Goal: Book appointment/travel/reservation

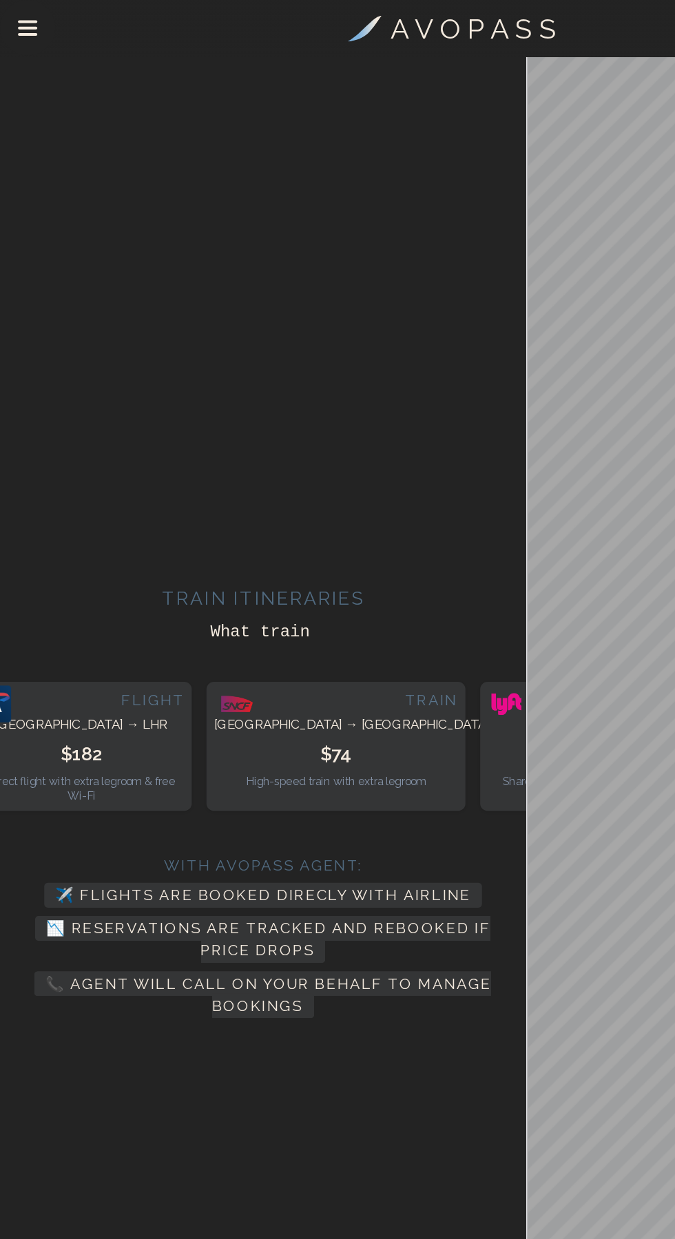
click at [328, 11] on h3 "A V O P A S S" at bounding box center [353, 21] width 123 height 31
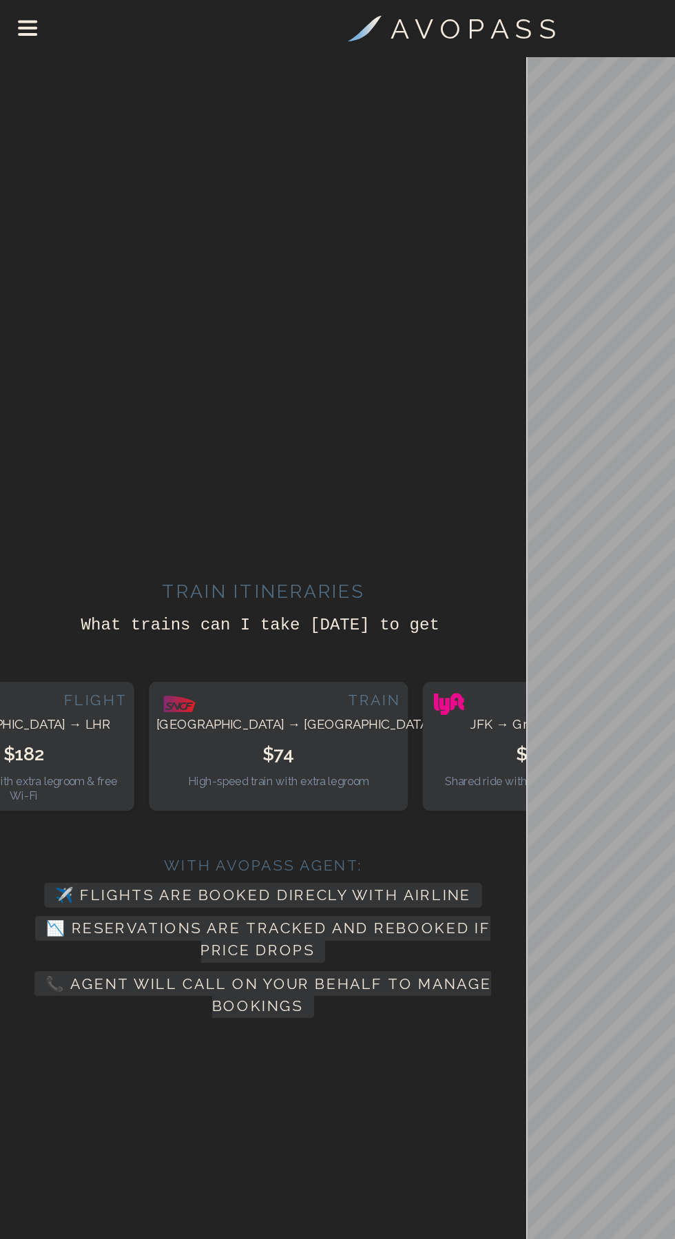
click at [30, 30] on button "Drawer Menu" at bounding box center [20, 22] width 34 height 34
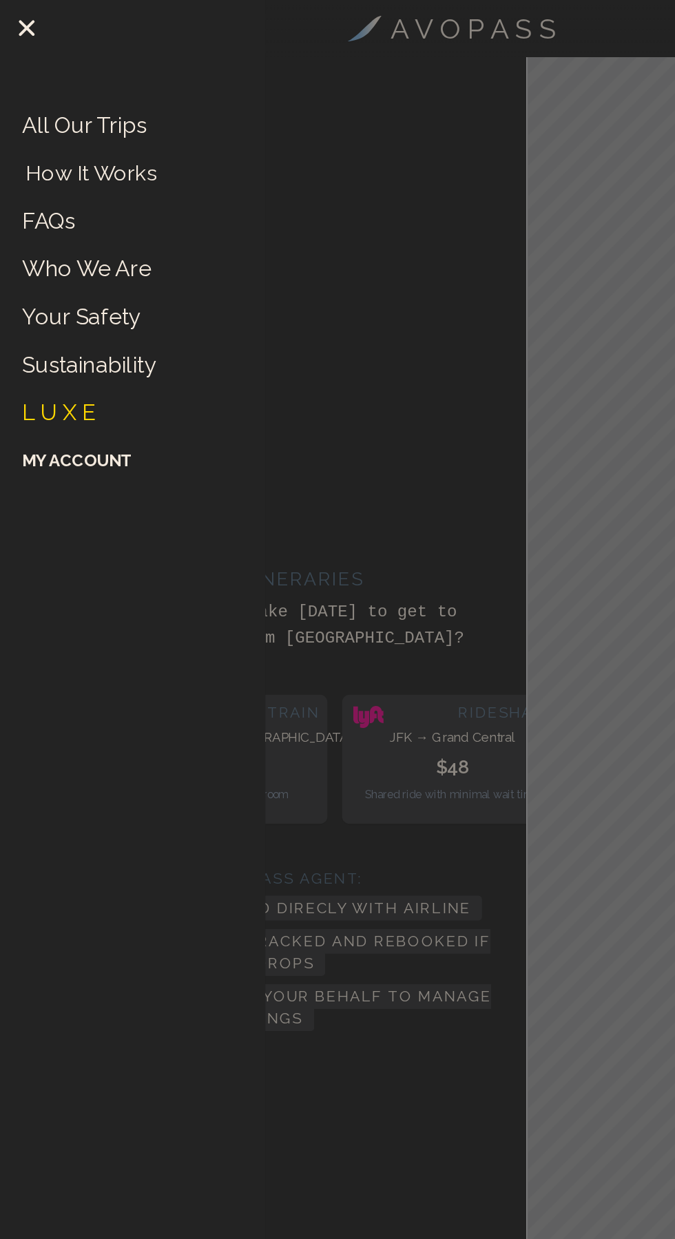
click at [135, 132] on li "How It Works" at bounding box center [79, 129] width 120 height 21
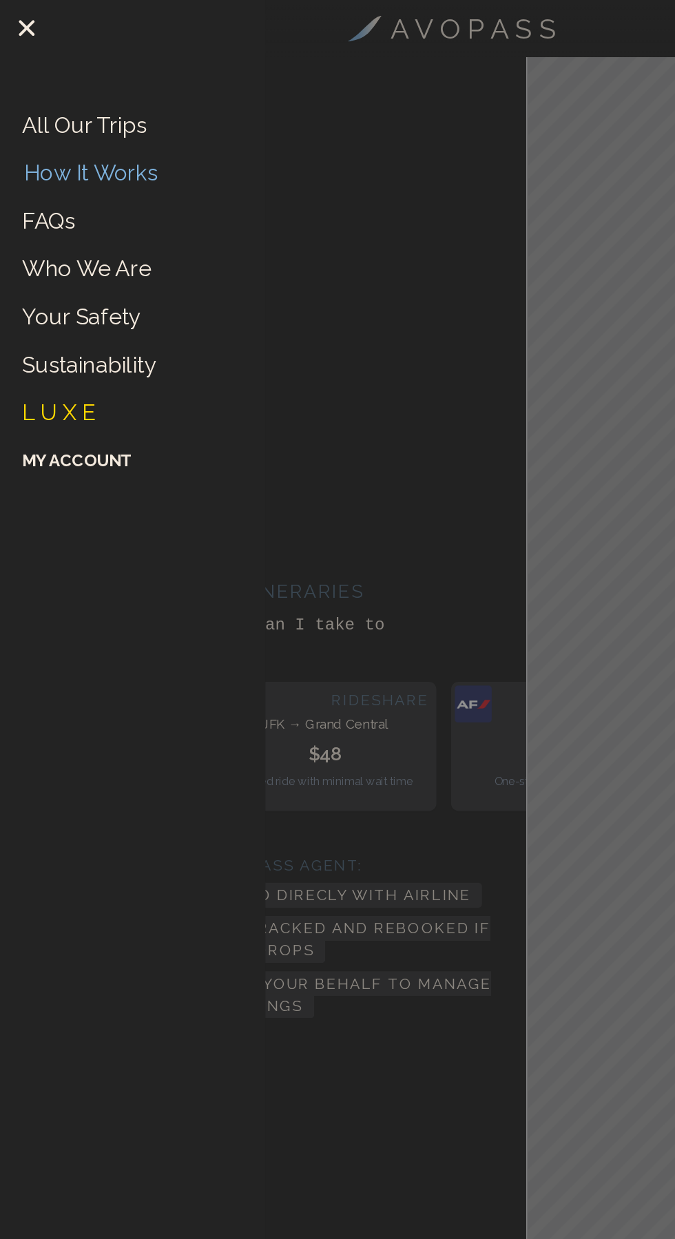
click at [80, 123] on link "How It Works" at bounding box center [68, 128] width 100 height 21
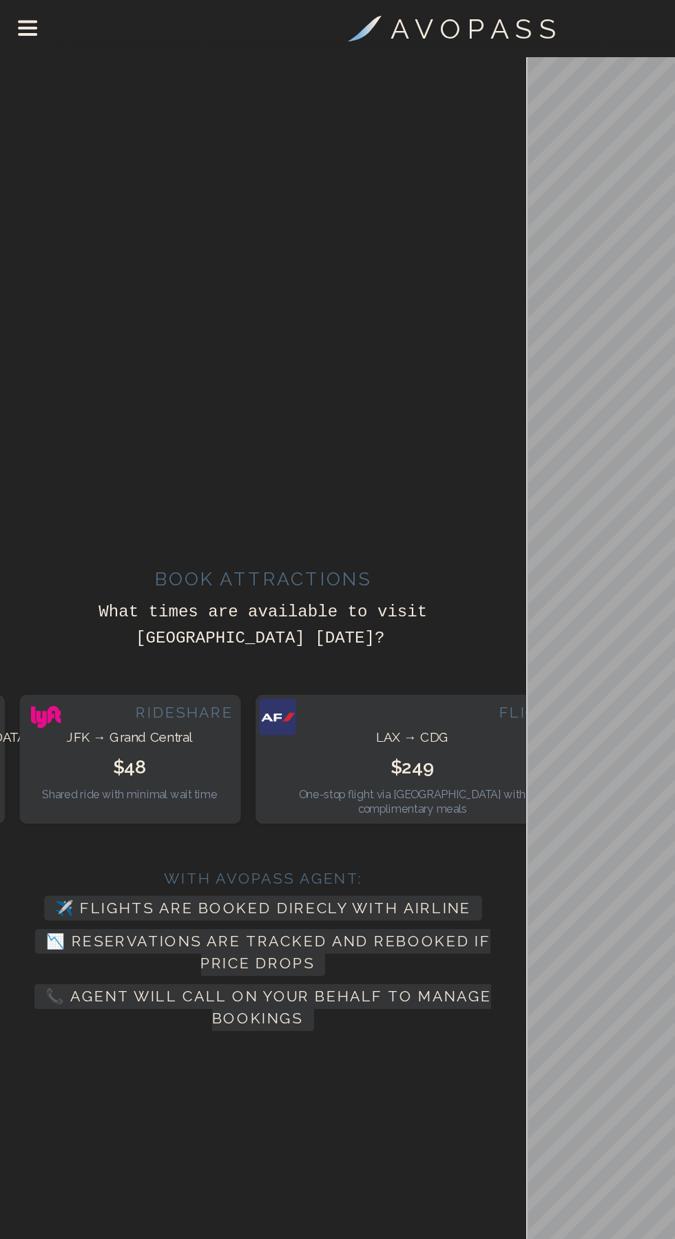
click at [21, 25] on icon "Drawer Menu" at bounding box center [20, 25] width 12 height 0
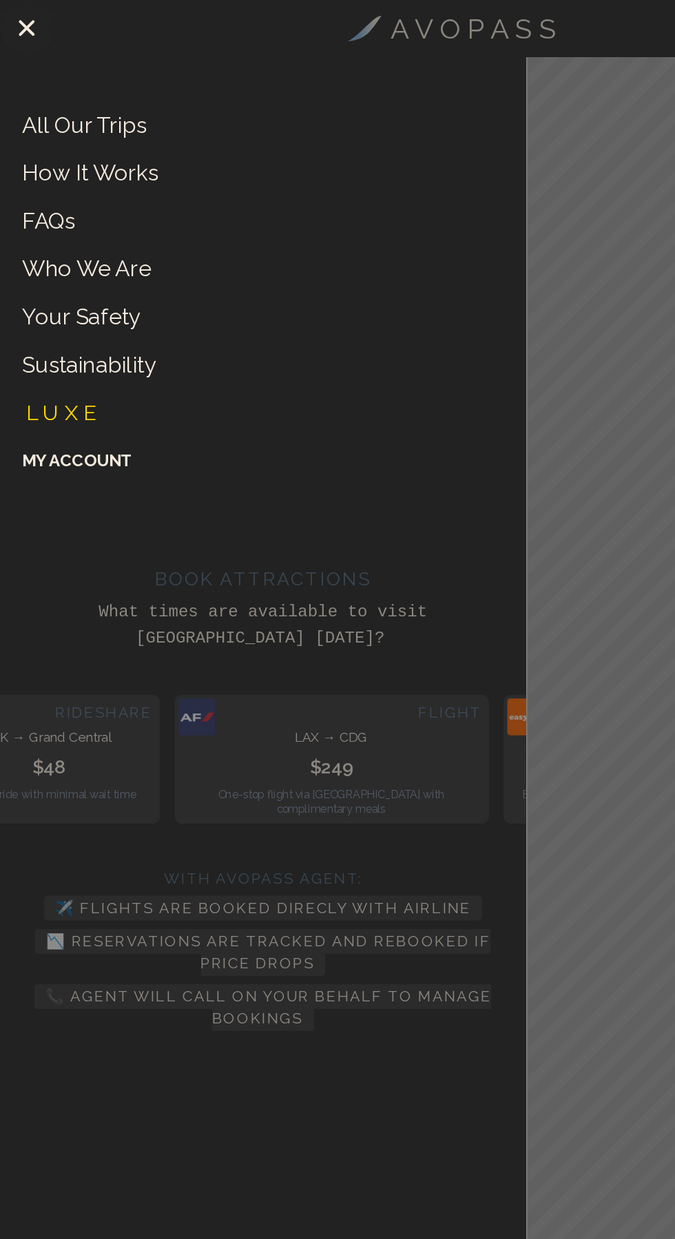
click at [50, 306] on link "L U X E" at bounding box center [46, 308] width 52 height 21
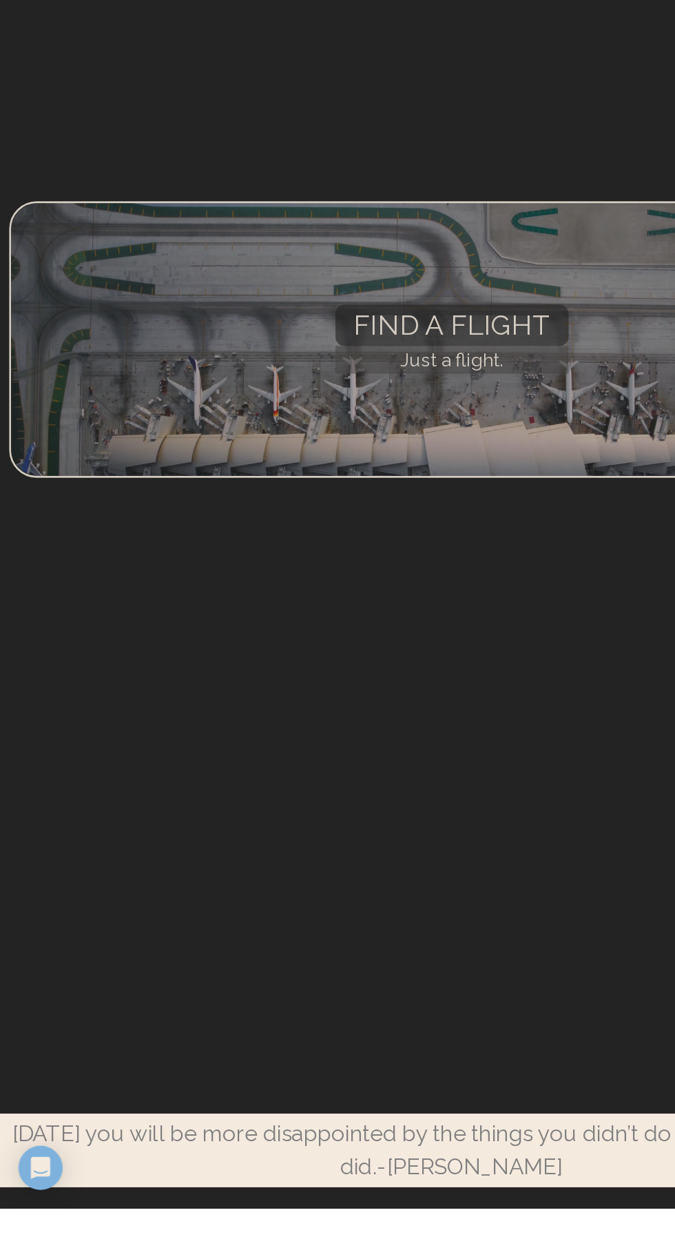
scroll to position [119, 0]
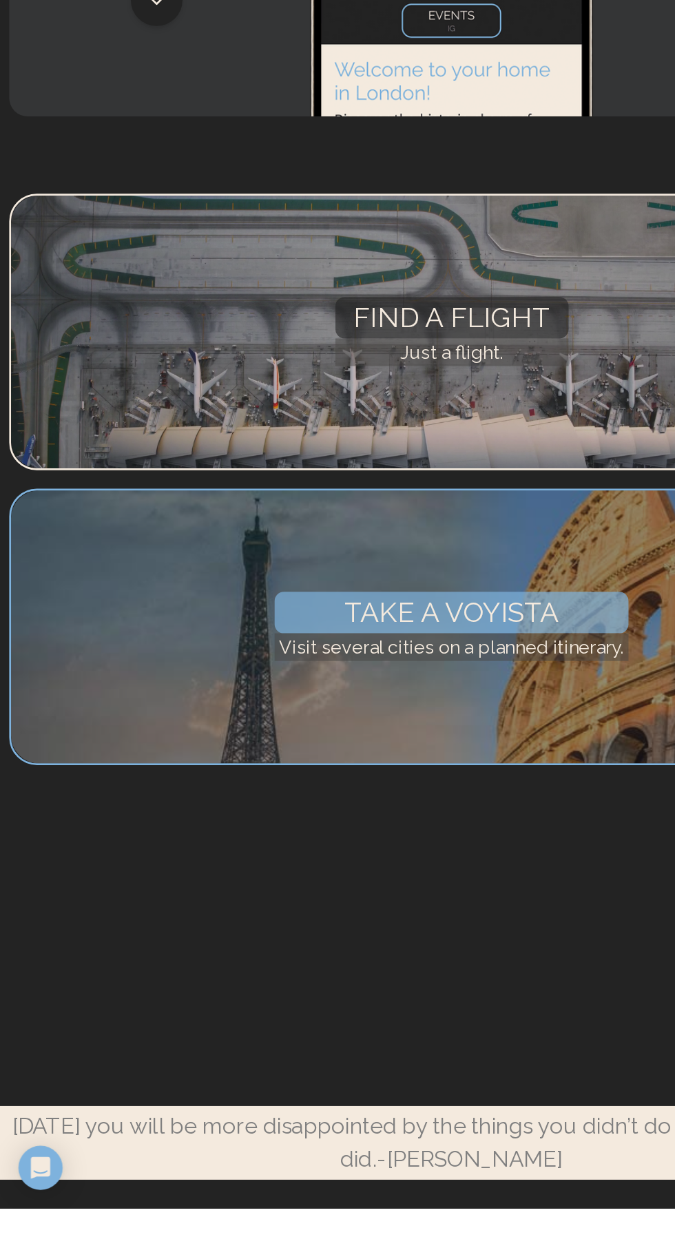
click at [435, 908] on div "Take a Voyista Visit several cities on a planned itinerary." at bounding box center [337, 804] width 661 height 207
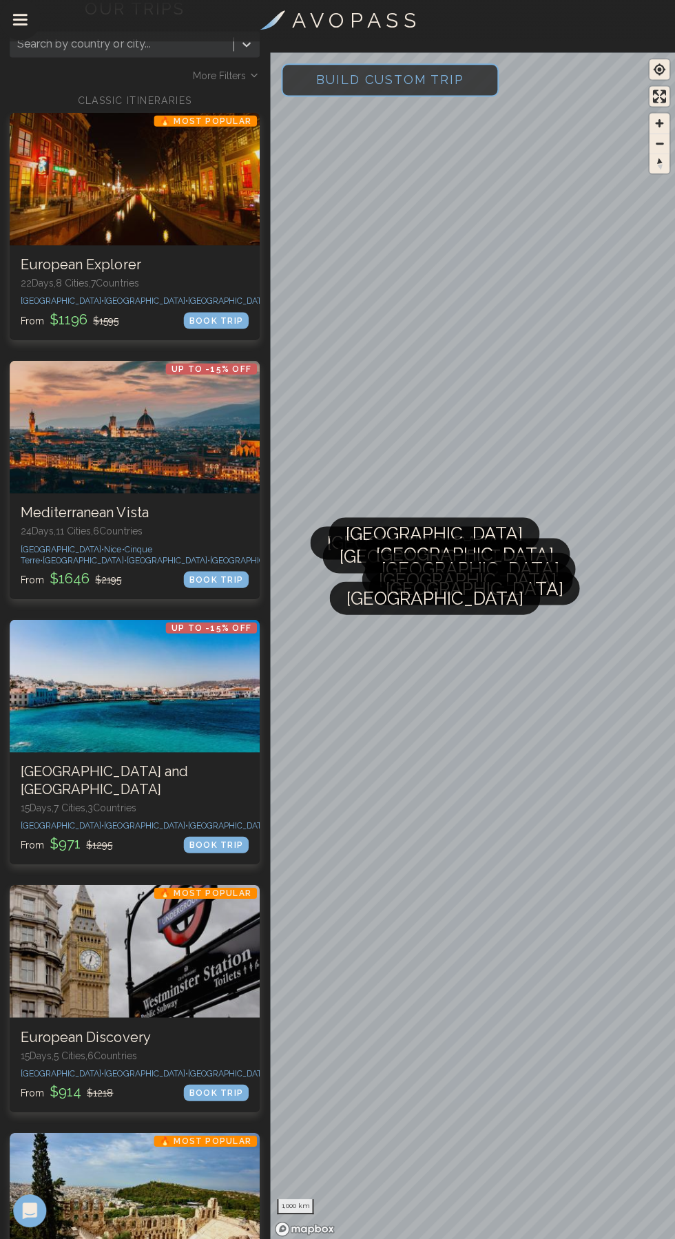
scroll to position [49, 0]
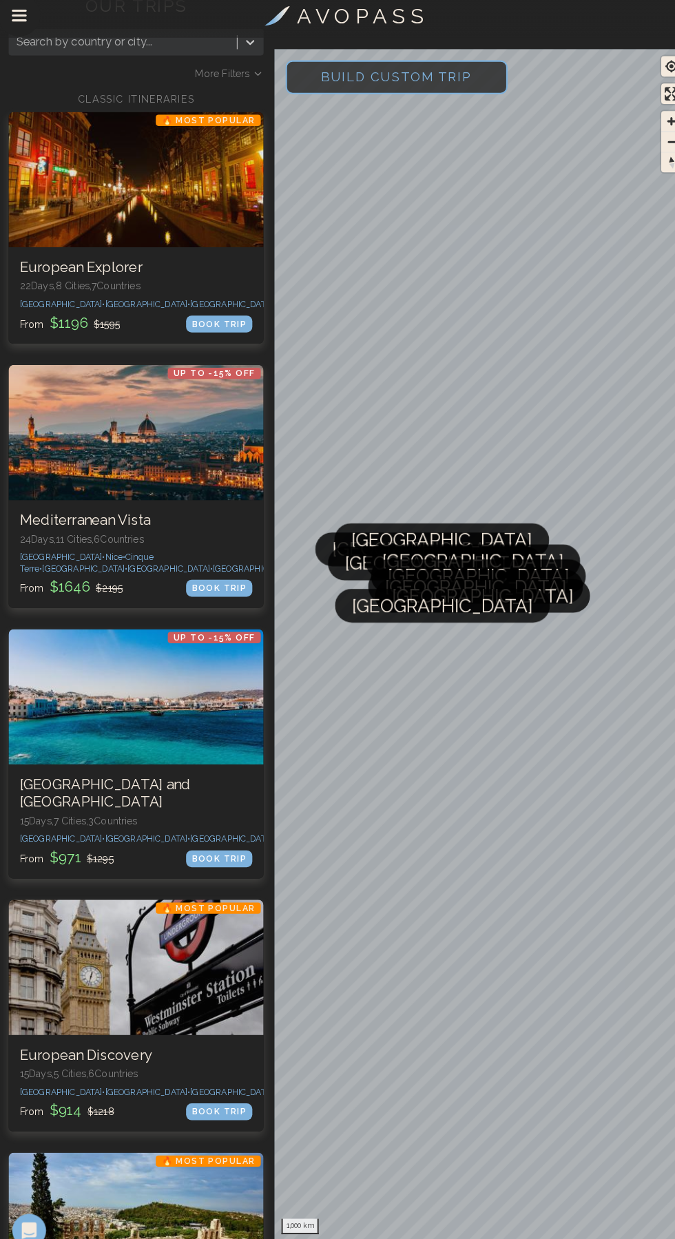
click at [443, 81] on span "Build Custom Trip" at bounding box center [389, 81] width 192 height 59
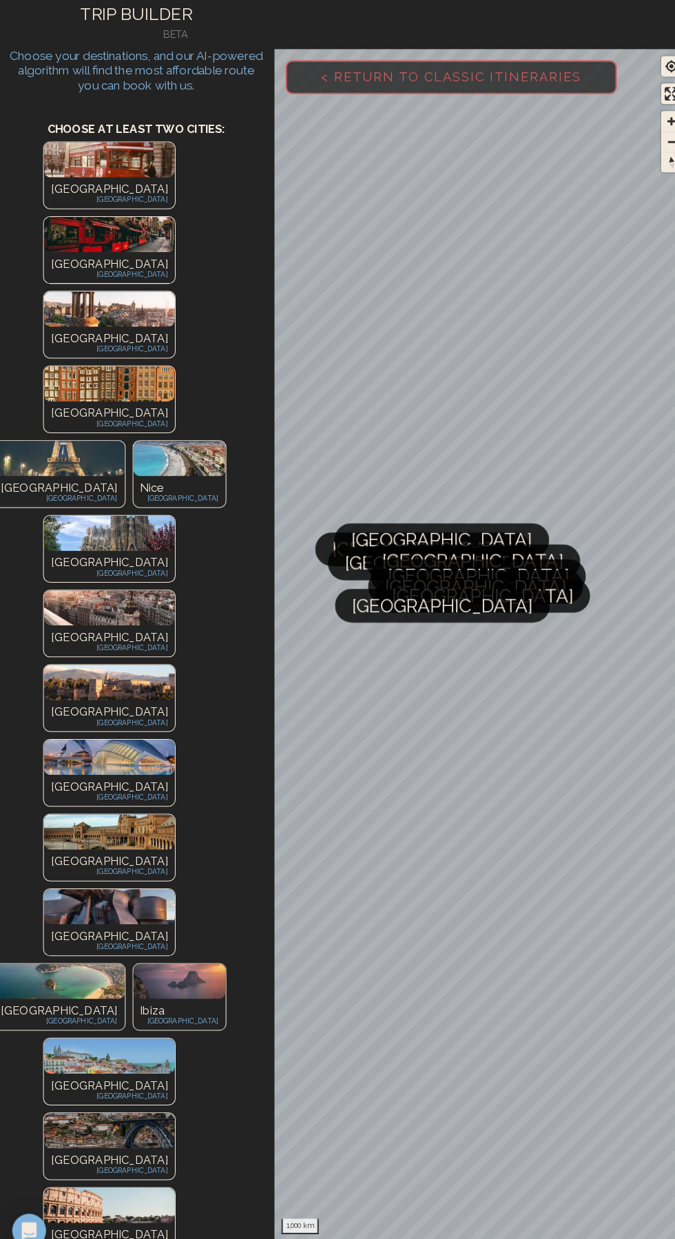
scroll to position [0, 0]
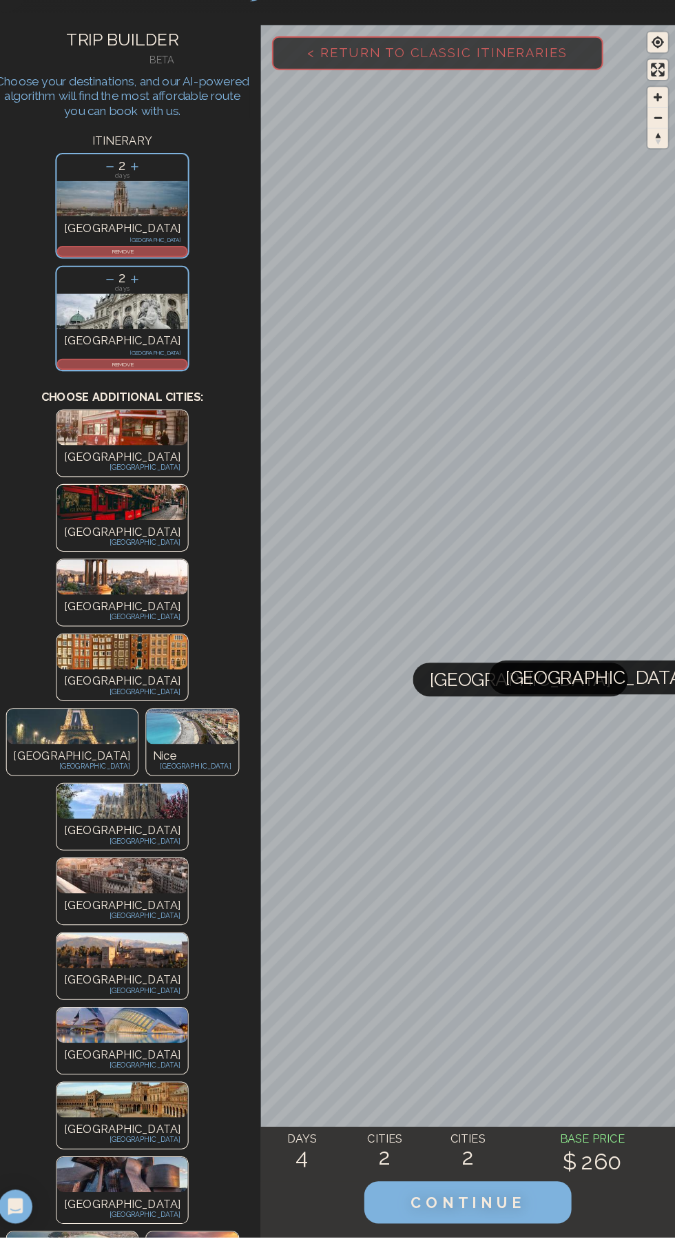
click at [140, 190] on icon at bounding box center [147, 192] width 14 height 14
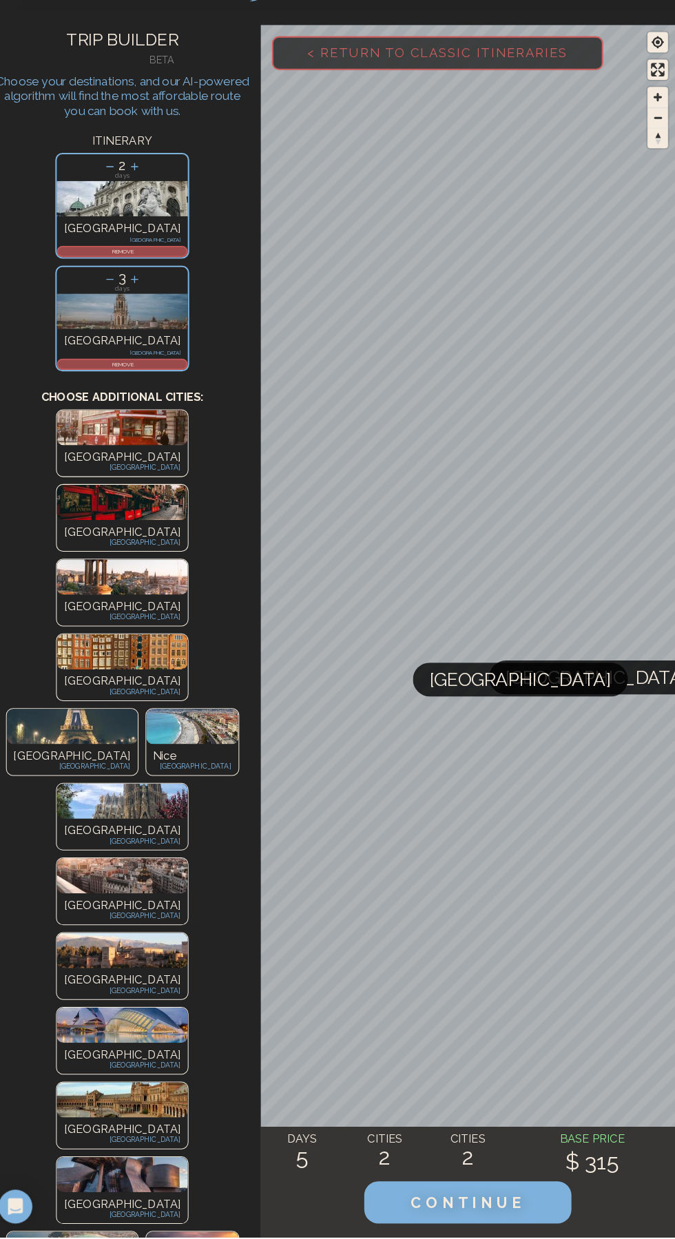
click at [140, 187] on icon at bounding box center [147, 192] width 14 height 14
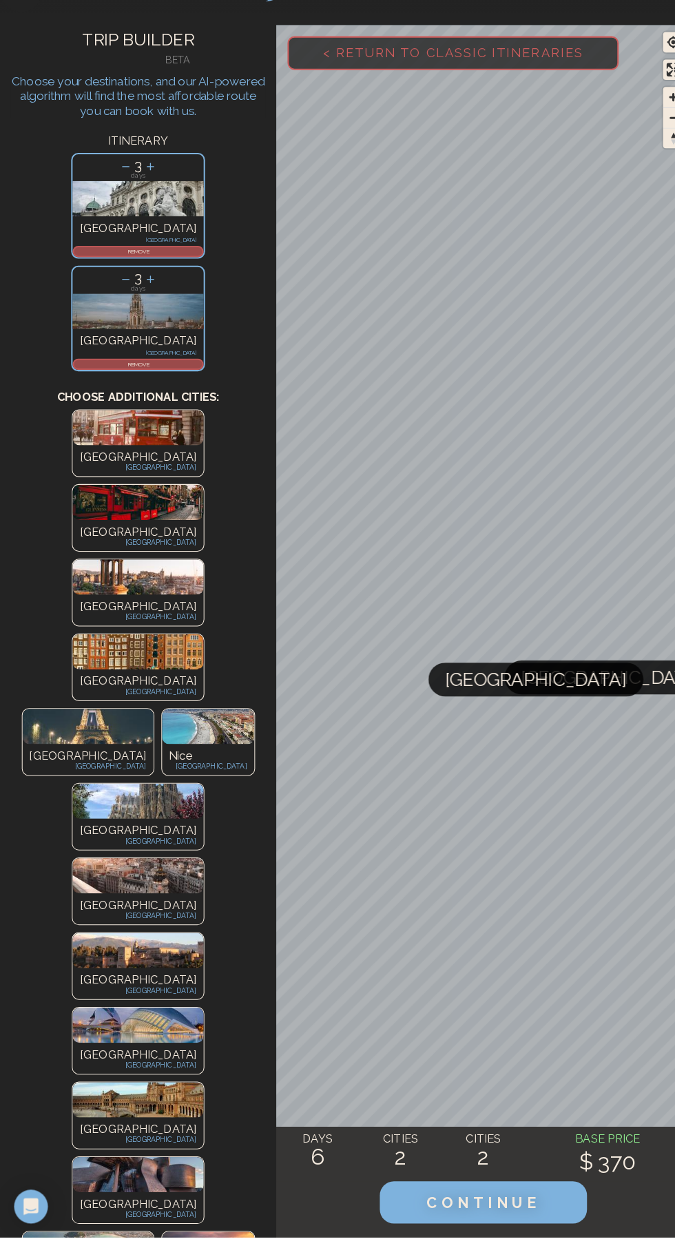
click at [159, 355] on p "[GEOGRAPHIC_DATA]" at bounding box center [135, 363] width 114 height 17
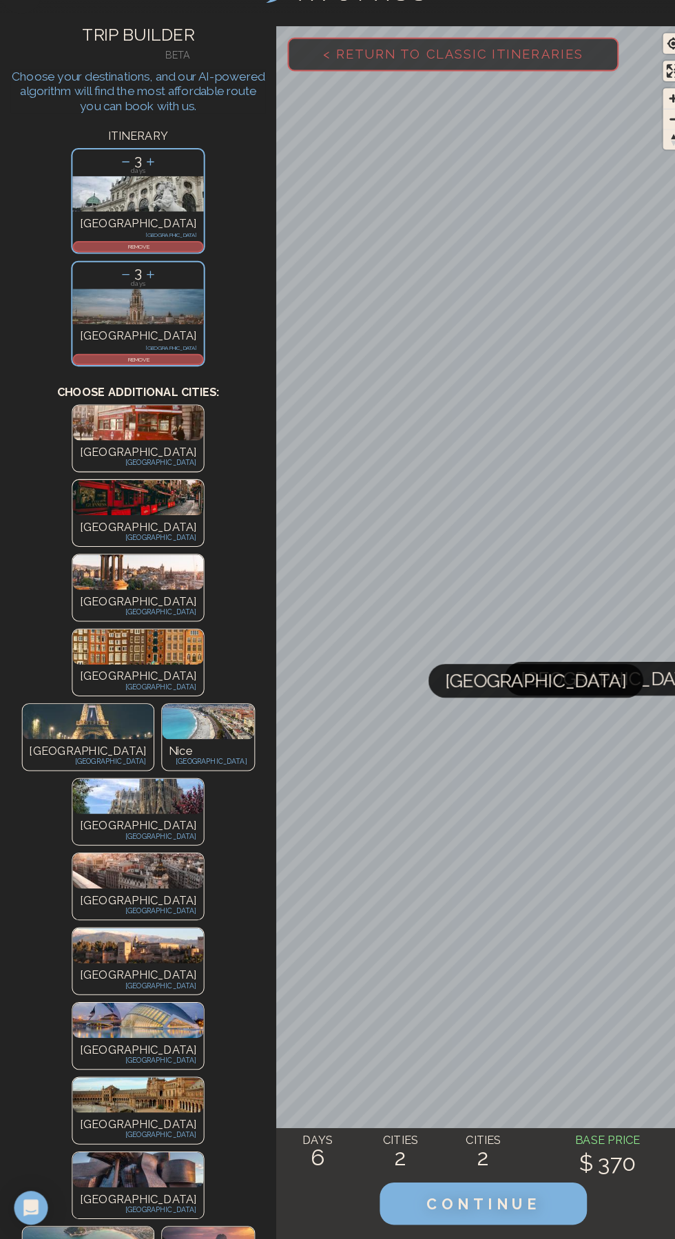
scroll to position [44, 0]
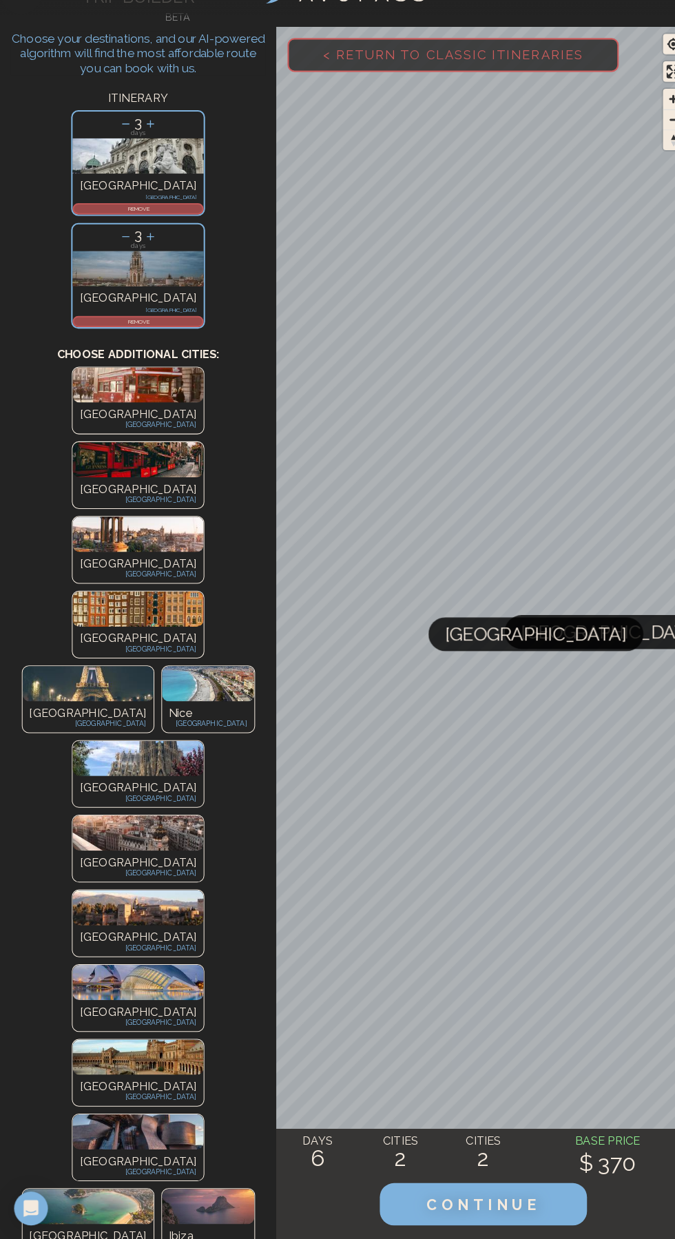
click at [103, 230] on p "REMOVE" at bounding box center [134, 231] width 125 height 8
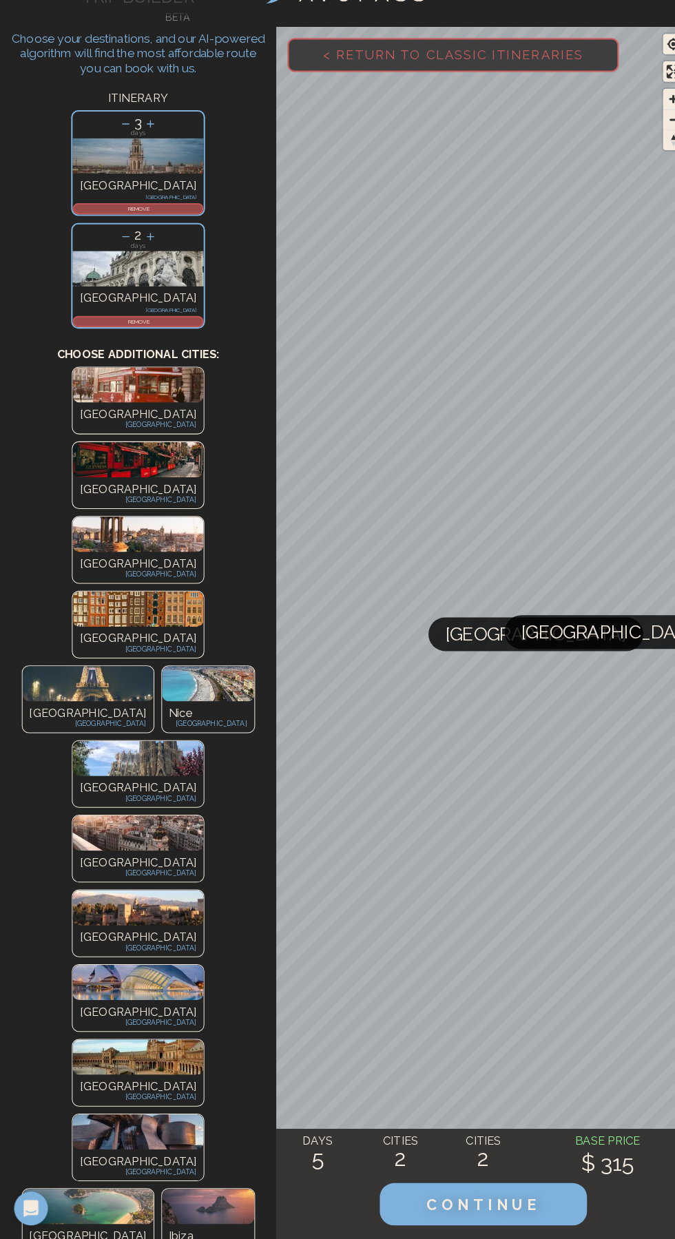
click at [151, 255] on icon at bounding box center [147, 259] width 8 height 8
click at [28, 1202] on icon "Open Intercom Messenger" at bounding box center [30, 1209] width 16 height 18
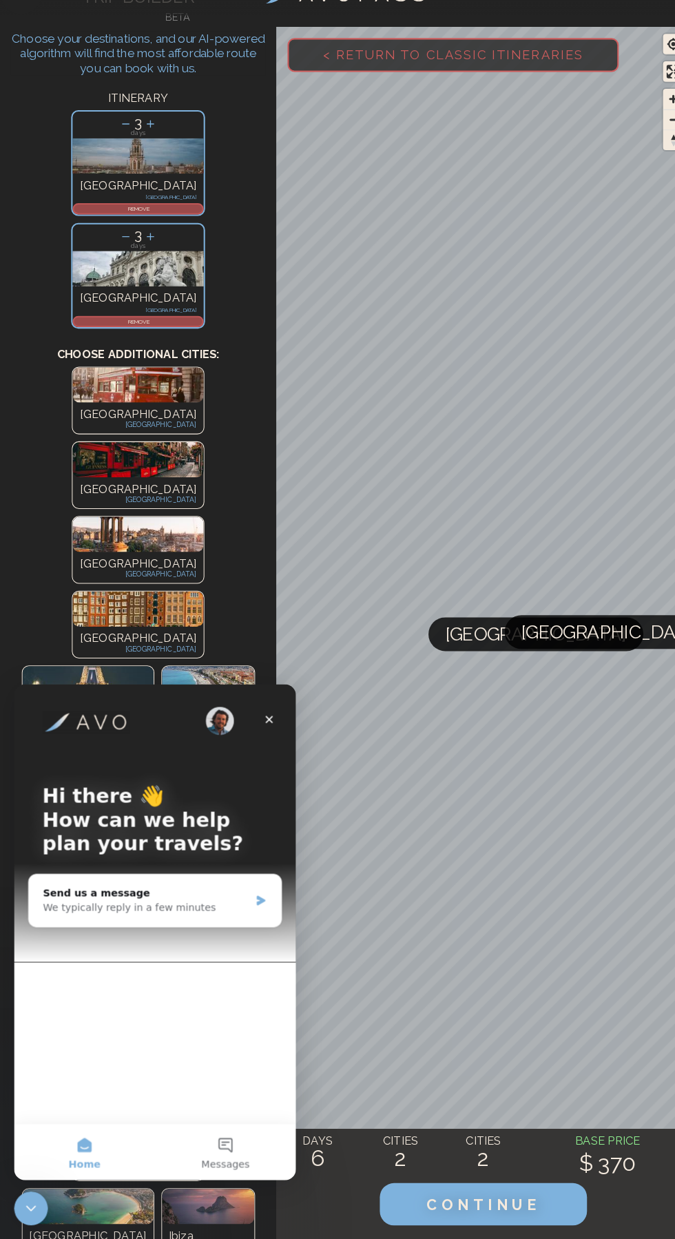
scroll to position [0, 0]
click at [194, 897] on div "We typically reply in a few minutes" at bounding box center [143, 902] width 202 height 14
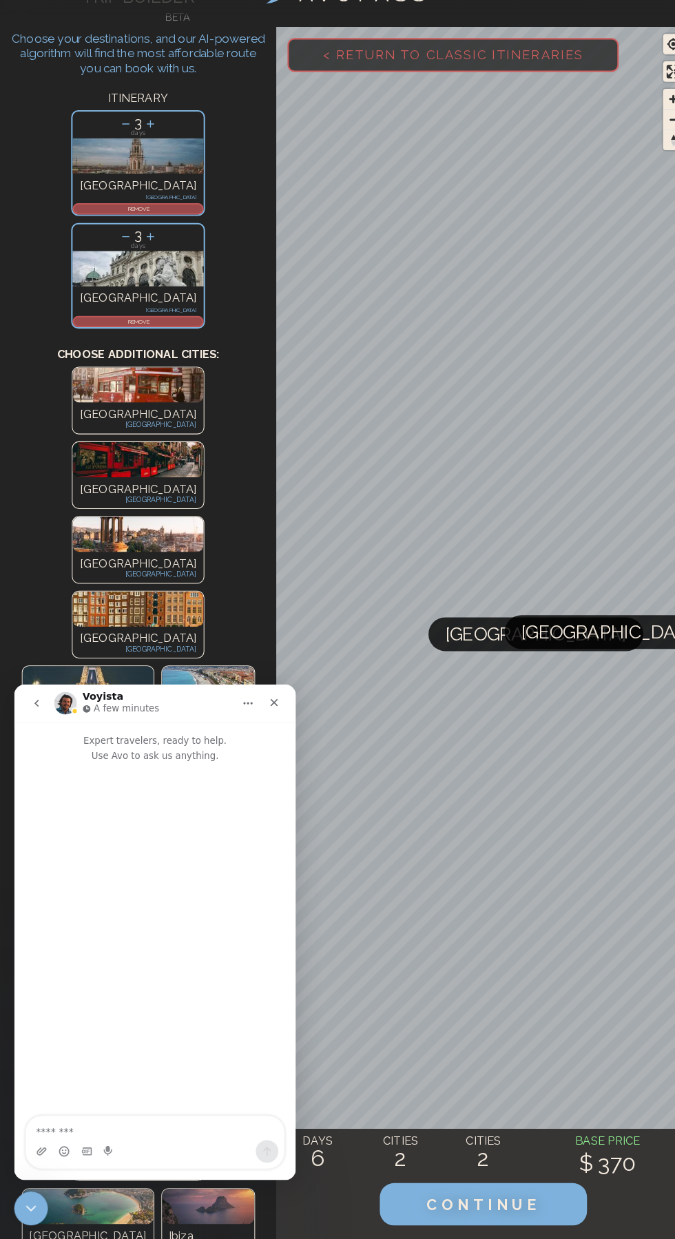
scroll to position [74, 0]
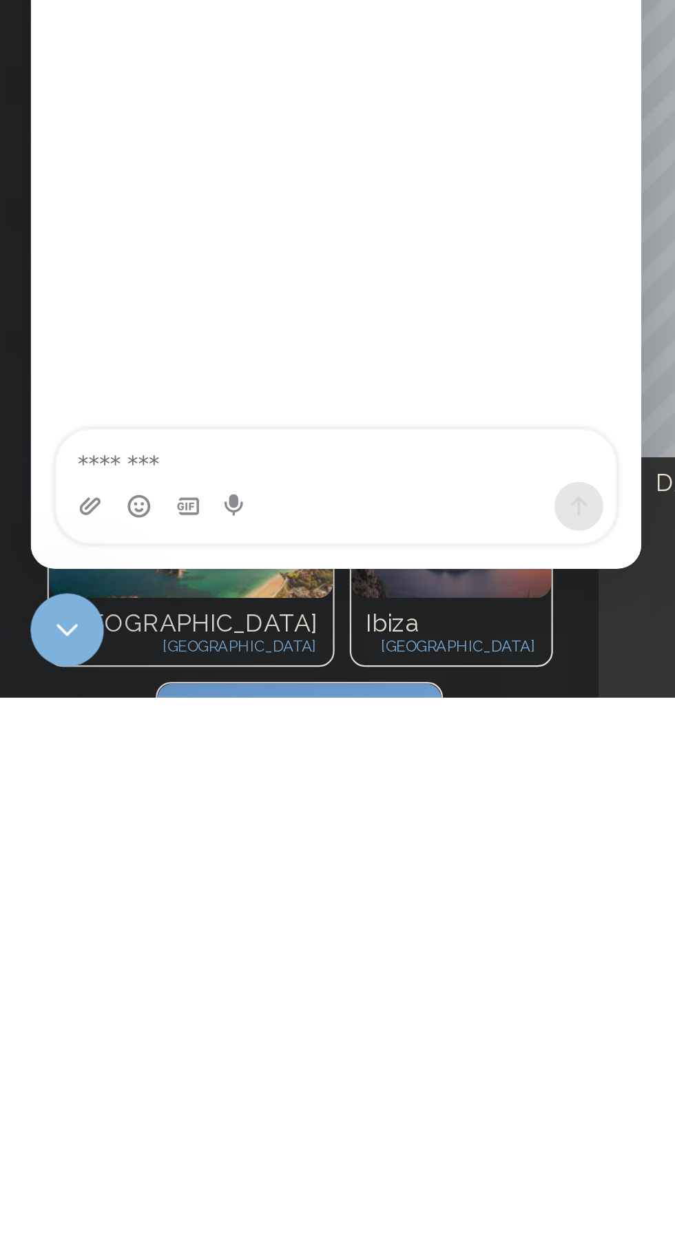
type textarea "*"
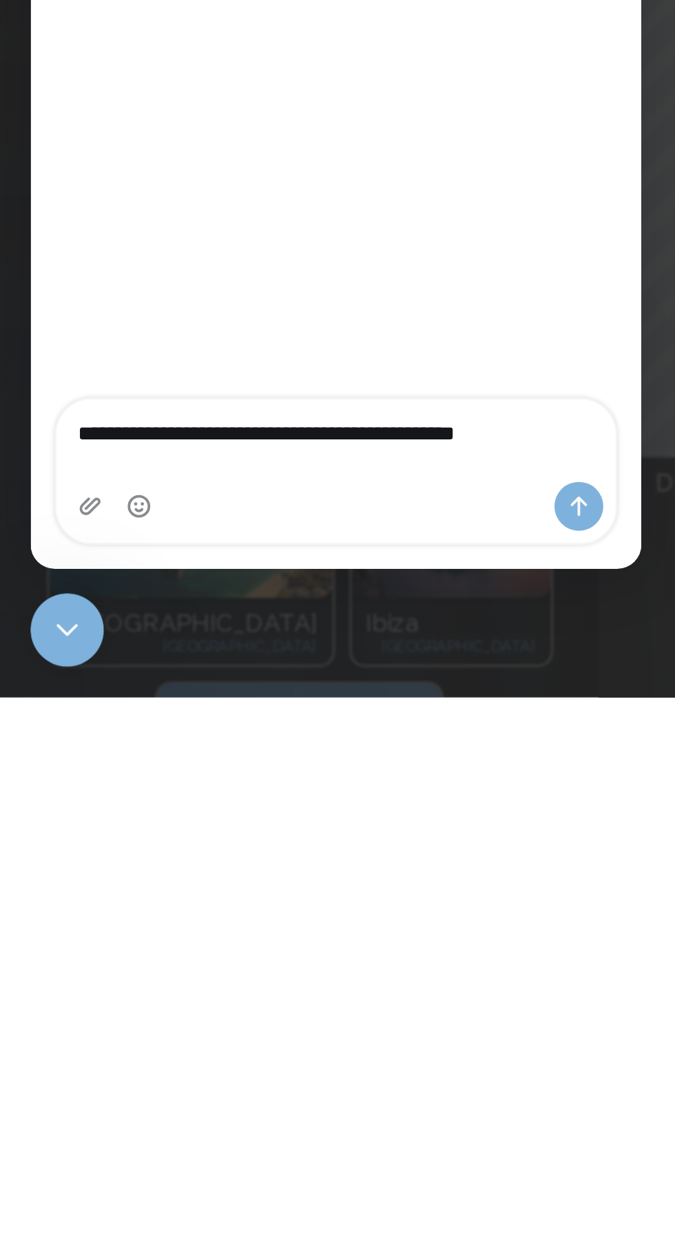
scroll to position [11, 0]
type textarea "**********"
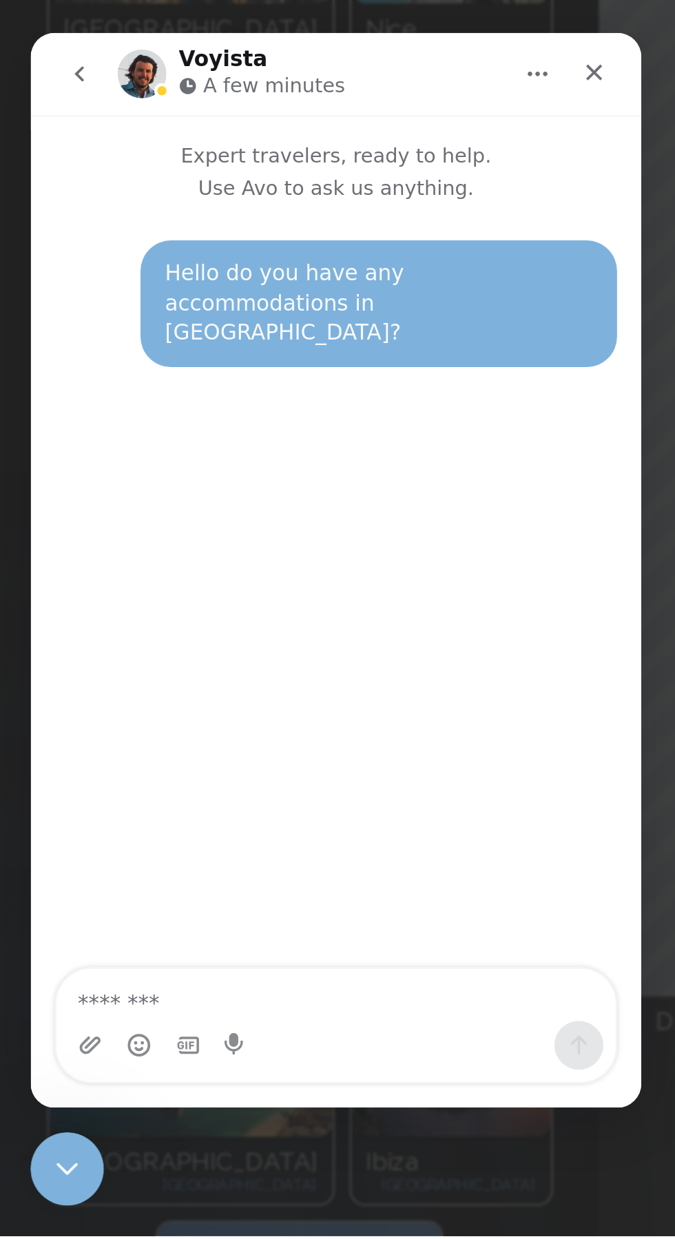
scroll to position [74, 0]
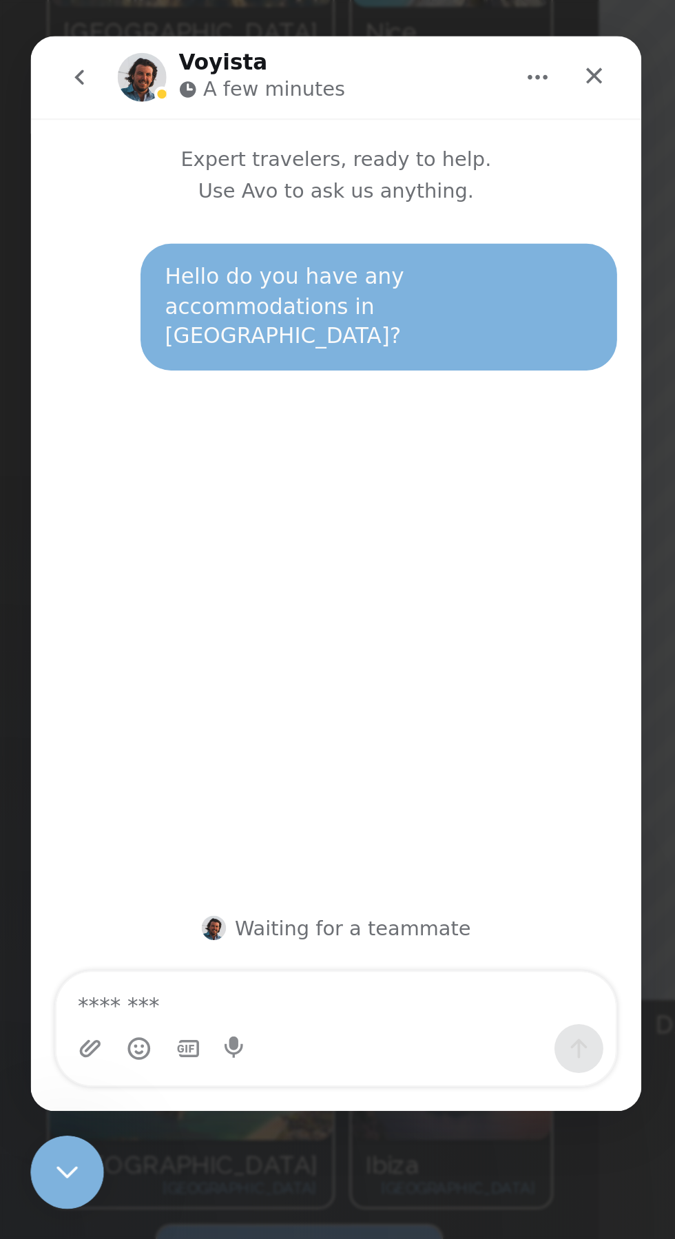
click at [257, 52] on icon "Home" at bounding box center [258, 54] width 11 height 11
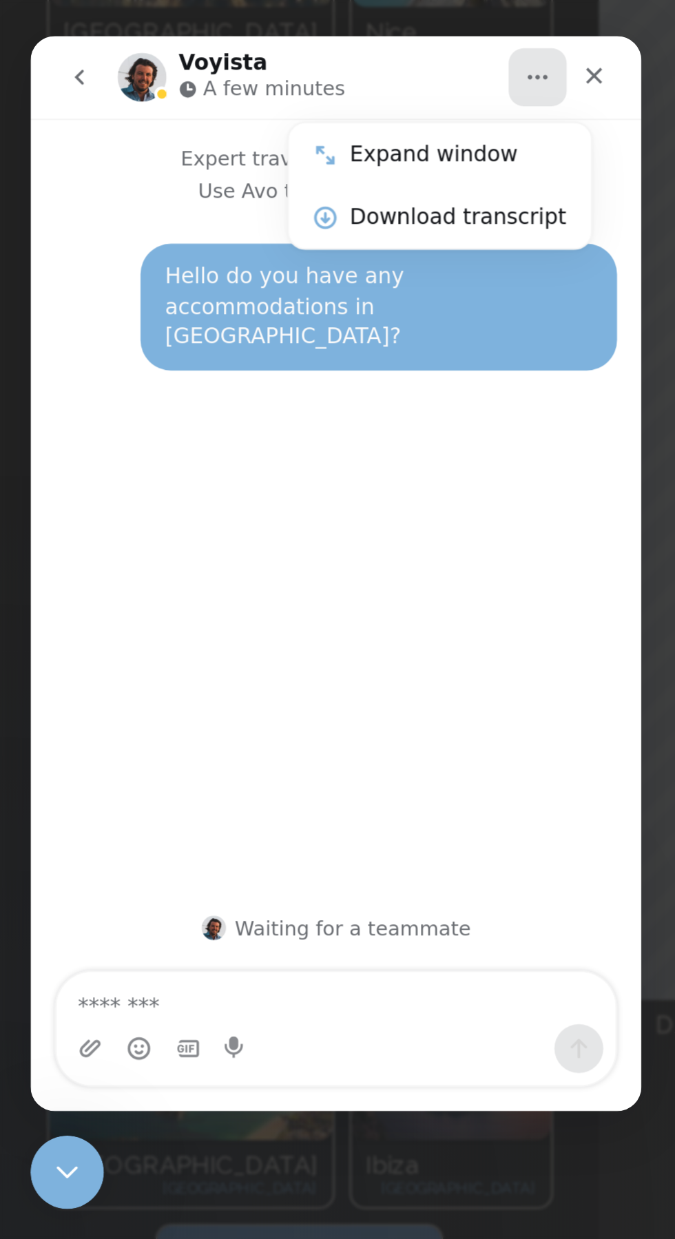
click at [198, 213] on div "Hello do you have any accommodations in [GEOGRAPHIC_DATA]? • Just now" at bounding box center [167, 267] width 275 height 308
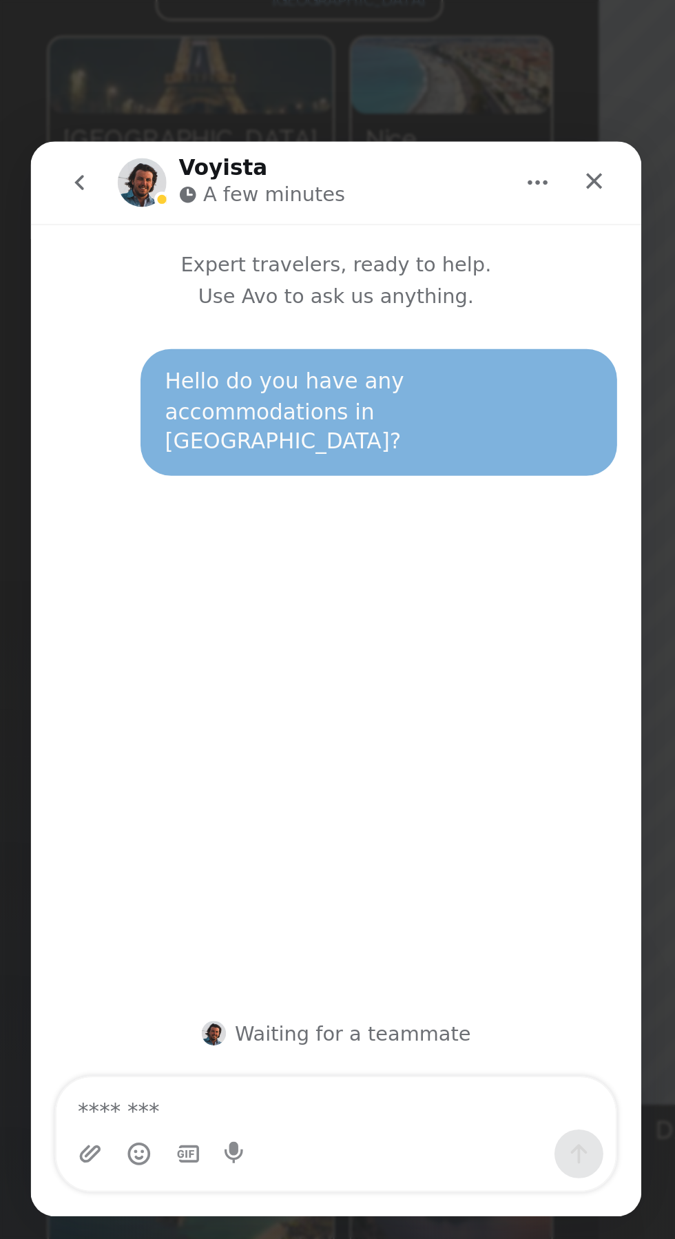
scroll to position [73, 0]
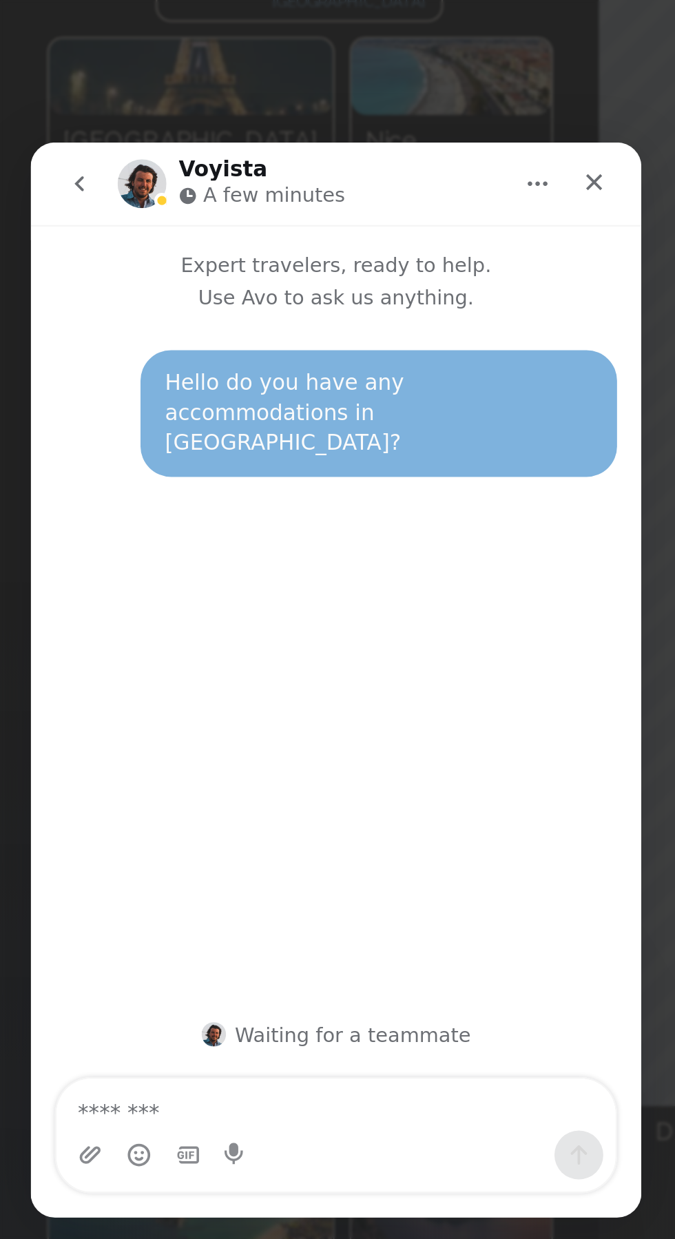
click at [251, 160] on button "Home" at bounding box center [259, 160] width 26 height 26
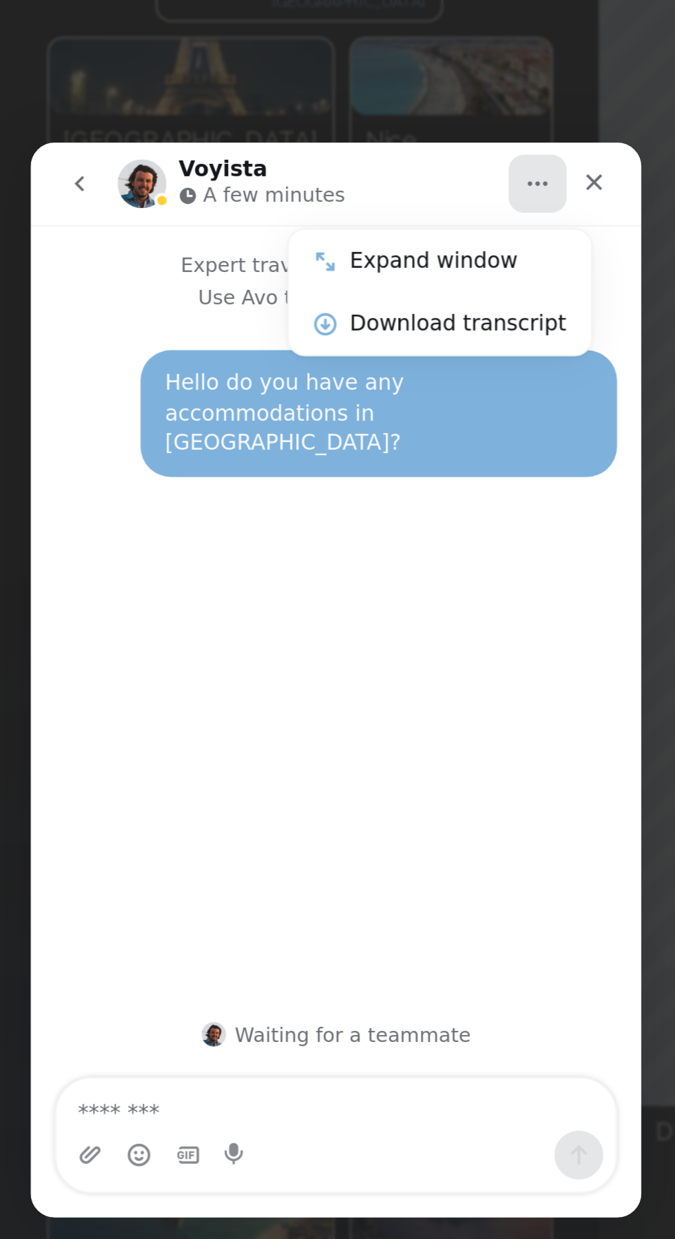
click at [207, 330] on div "Hello do you have any accommodations in [GEOGRAPHIC_DATA]? • Just now" at bounding box center [167, 373] width 275 height 308
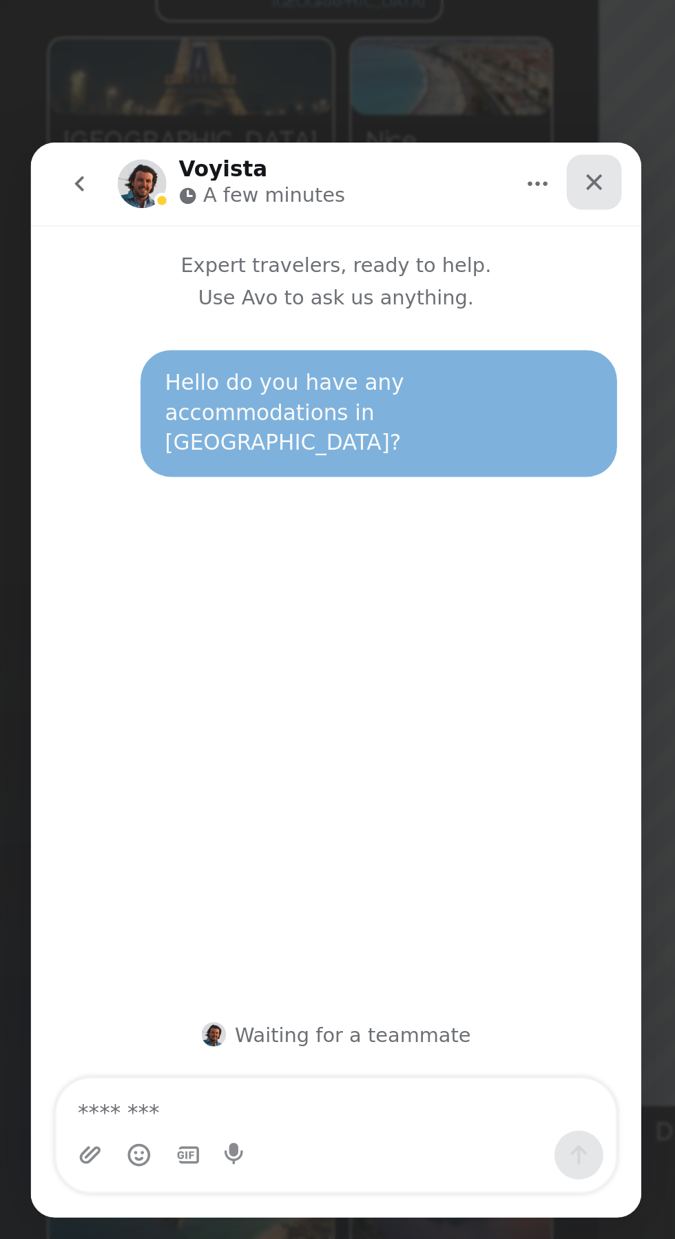
click at [285, 156] on icon "Close" at bounding box center [284, 159] width 11 height 11
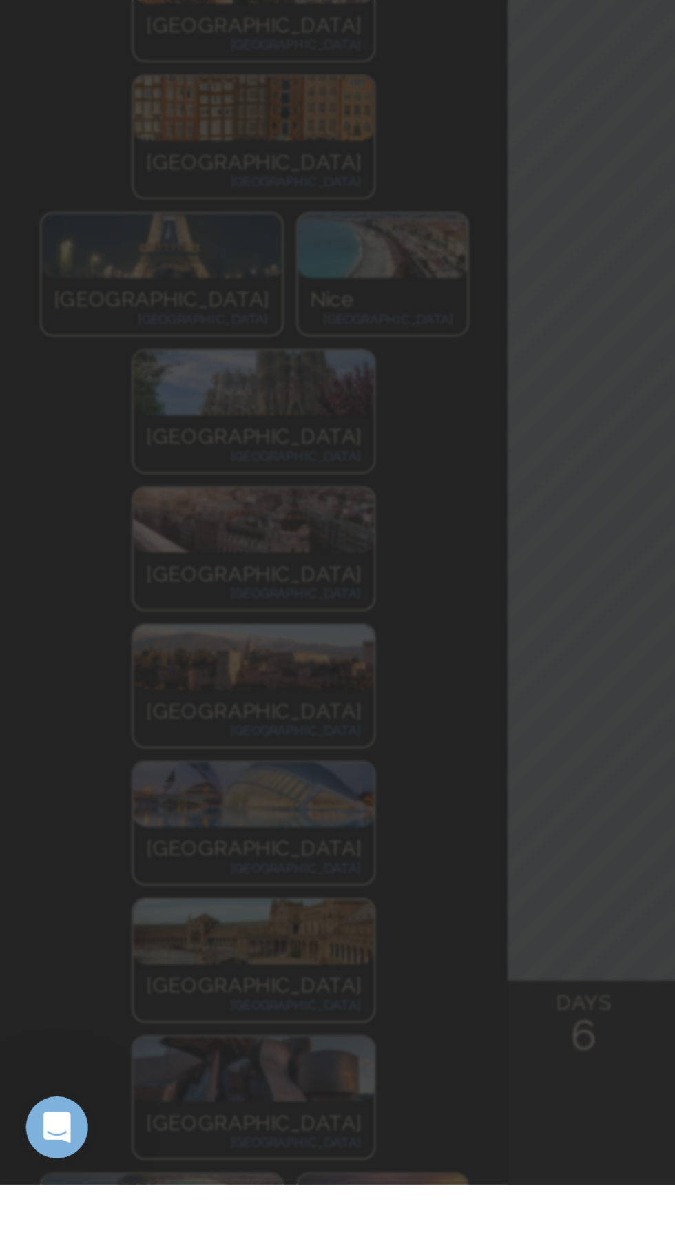
scroll to position [0, 0]
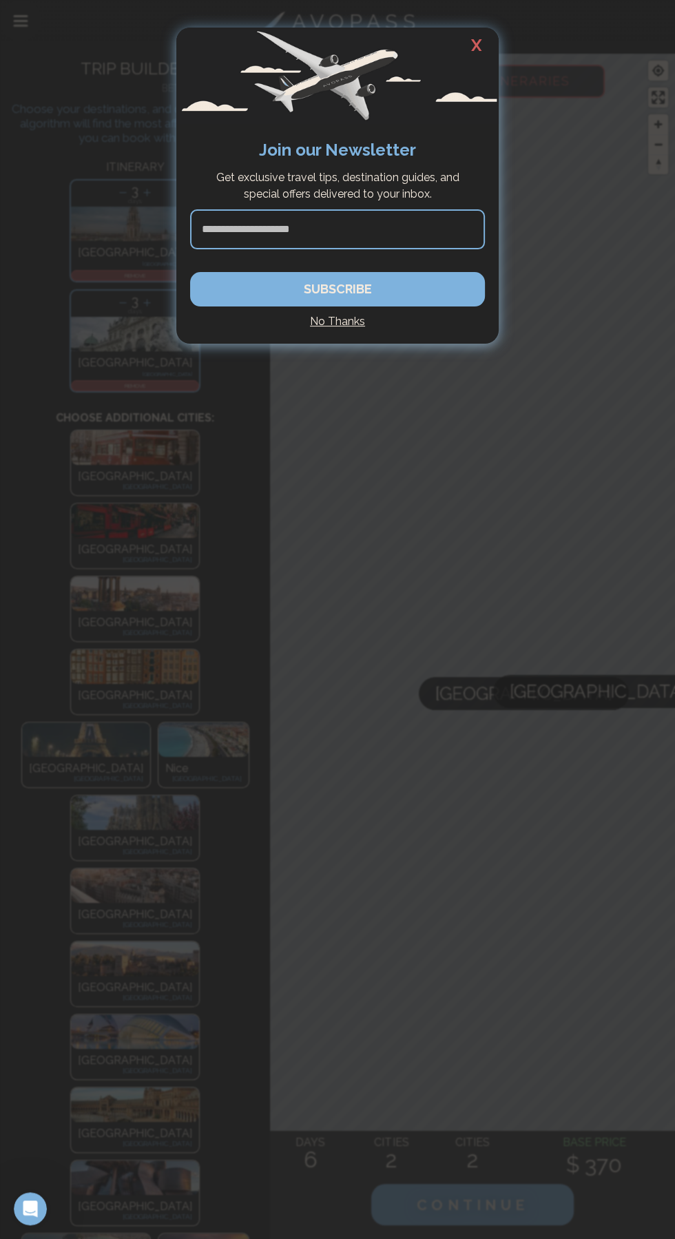
click at [355, 324] on h4 "No Thanks" at bounding box center [337, 321] width 295 height 17
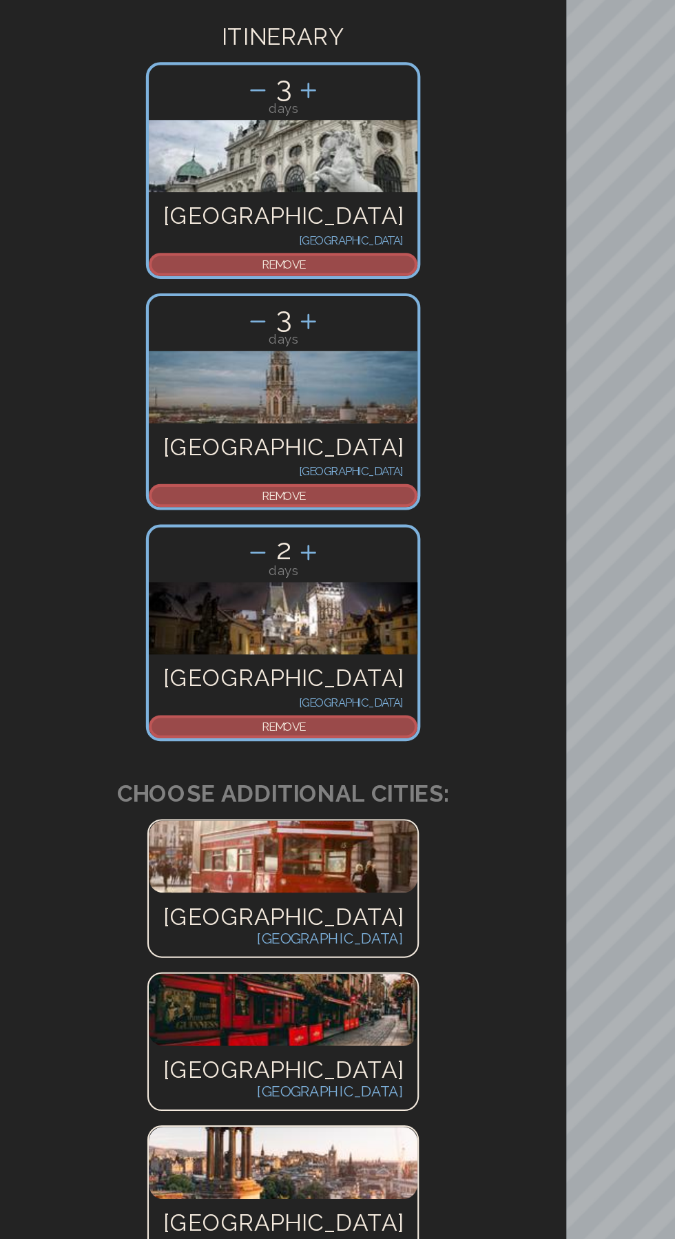
click at [79, 232] on img at bounding box center [135, 224] width 128 height 34
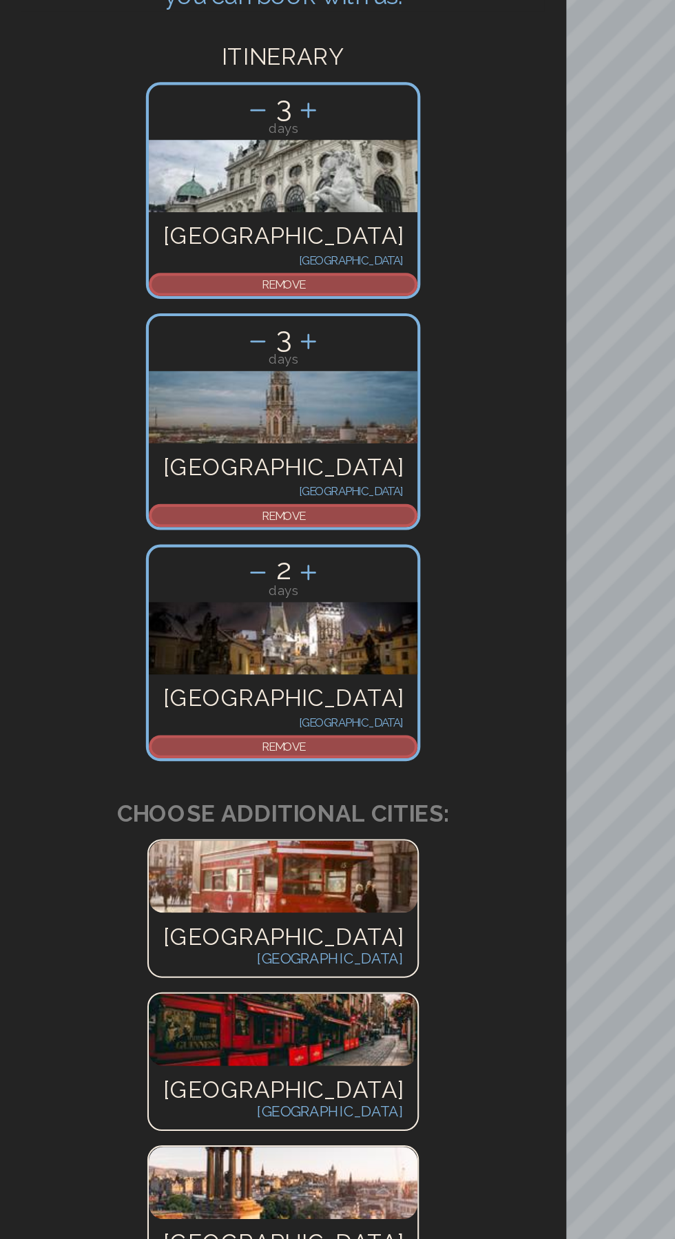
click at [137, 351] on div "[GEOGRAPHIC_DATA] [GEOGRAPHIC_DATA]" at bounding box center [135, 365] width 128 height 29
click at [80, 275] on p "REMOVE" at bounding box center [134, 275] width 125 height 8
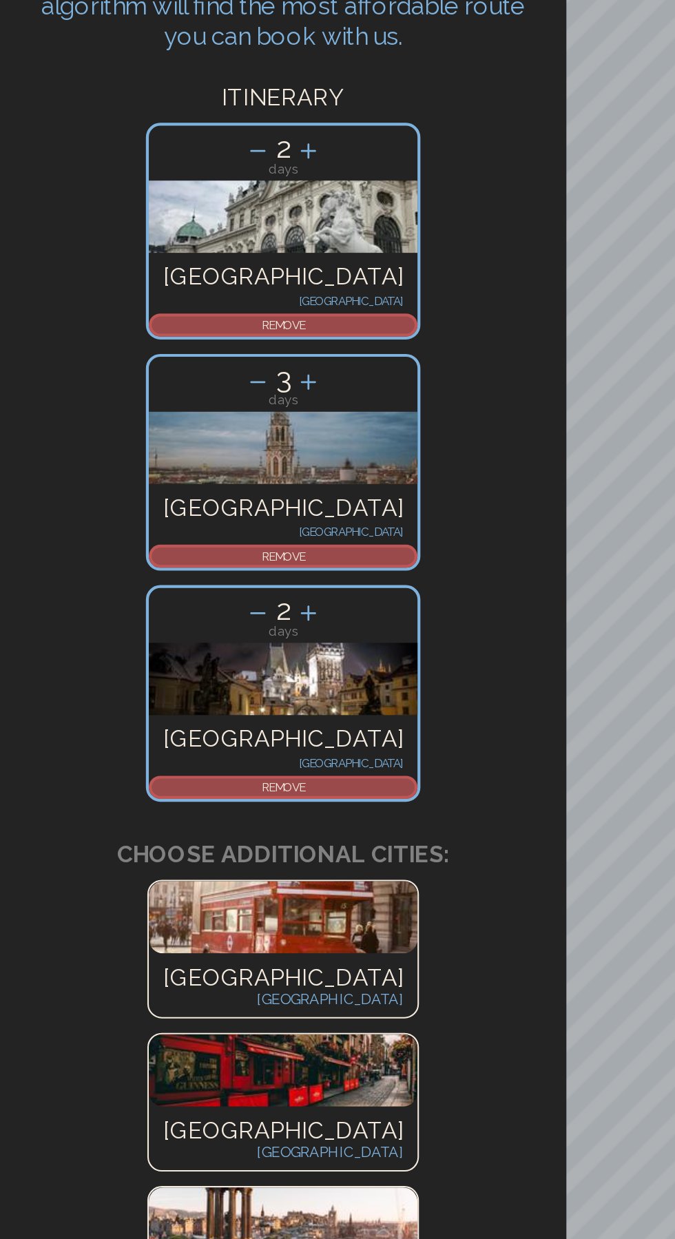
click at [72, 276] on p "REMOVE" at bounding box center [134, 275] width 125 height 8
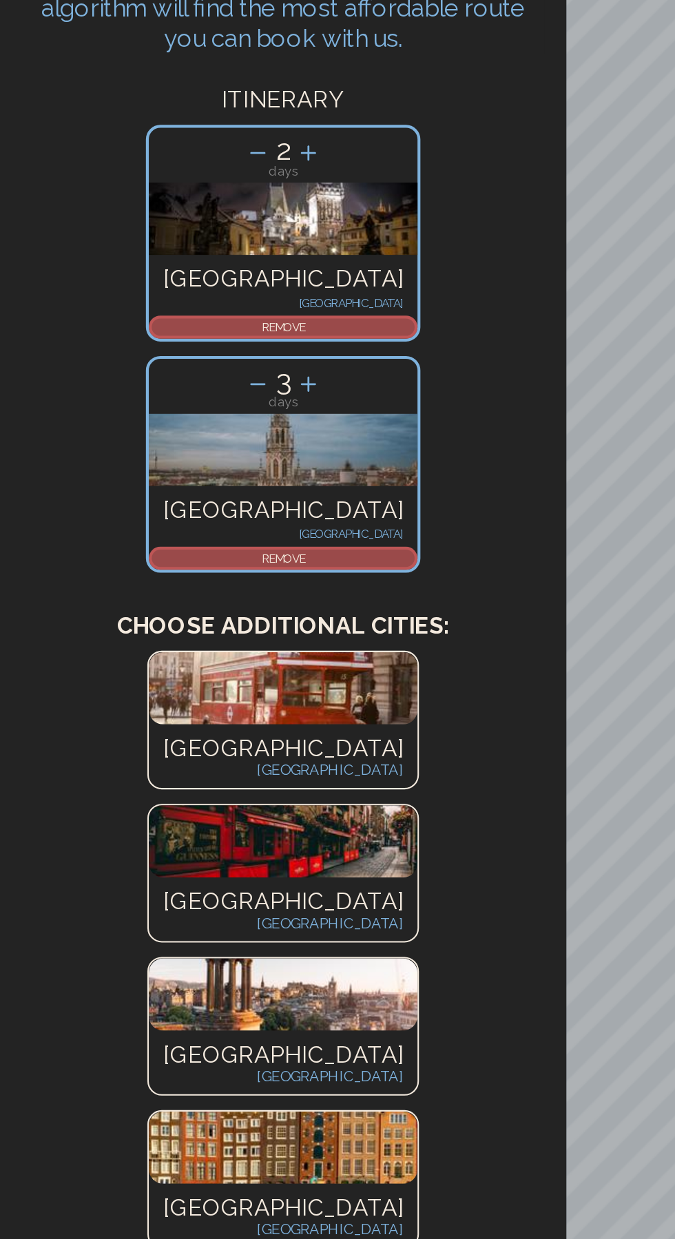
click at [106, 271] on p "REMOVE" at bounding box center [134, 275] width 125 height 8
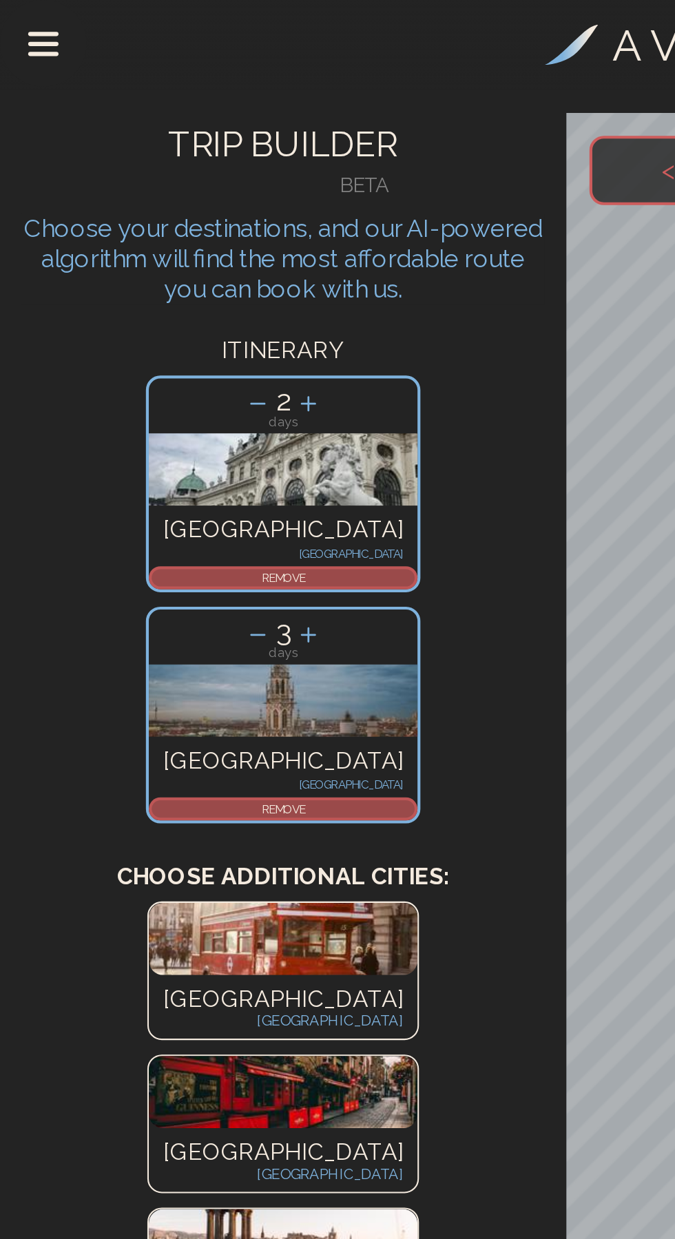
click at [167, 351] on div "[GEOGRAPHIC_DATA] [GEOGRAPHIC_DATA]" at bounding box center [135, 365] width 128 height 29
click at [143, 191] on icon at bounding box center [147, 193] width 8 height 8
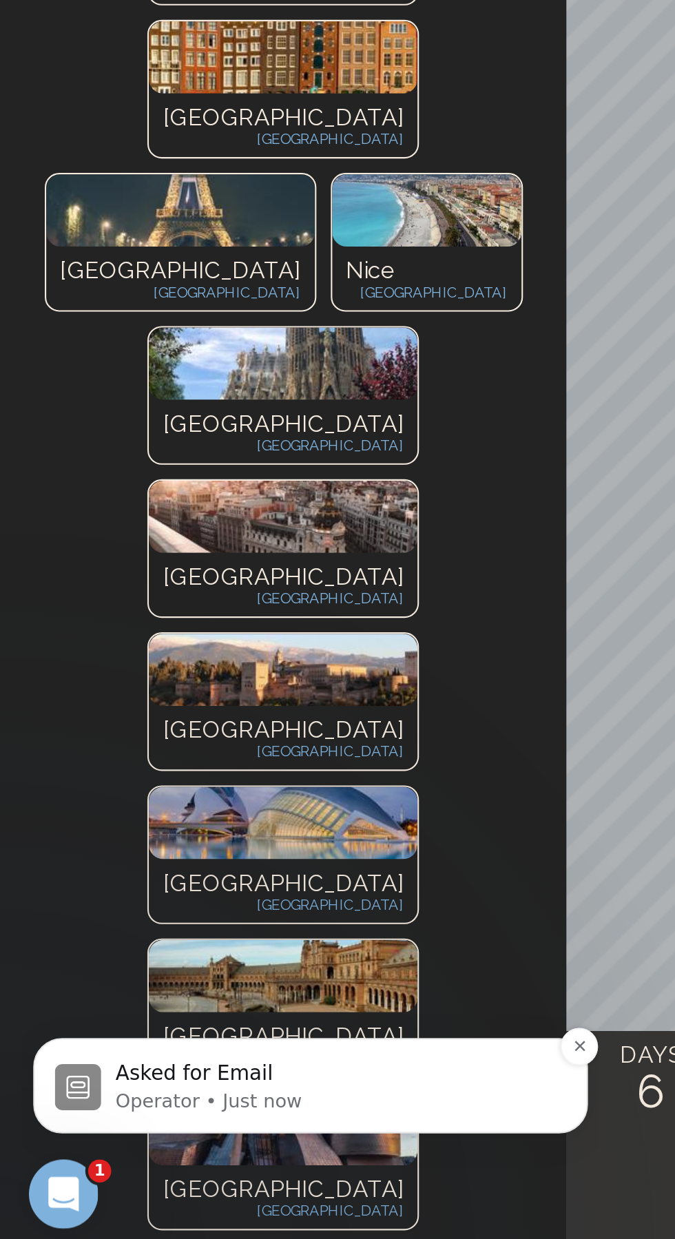
click at [154, 1032] on p "Operator • Just now" at bounding box center [170, 1036] width 208 height 12
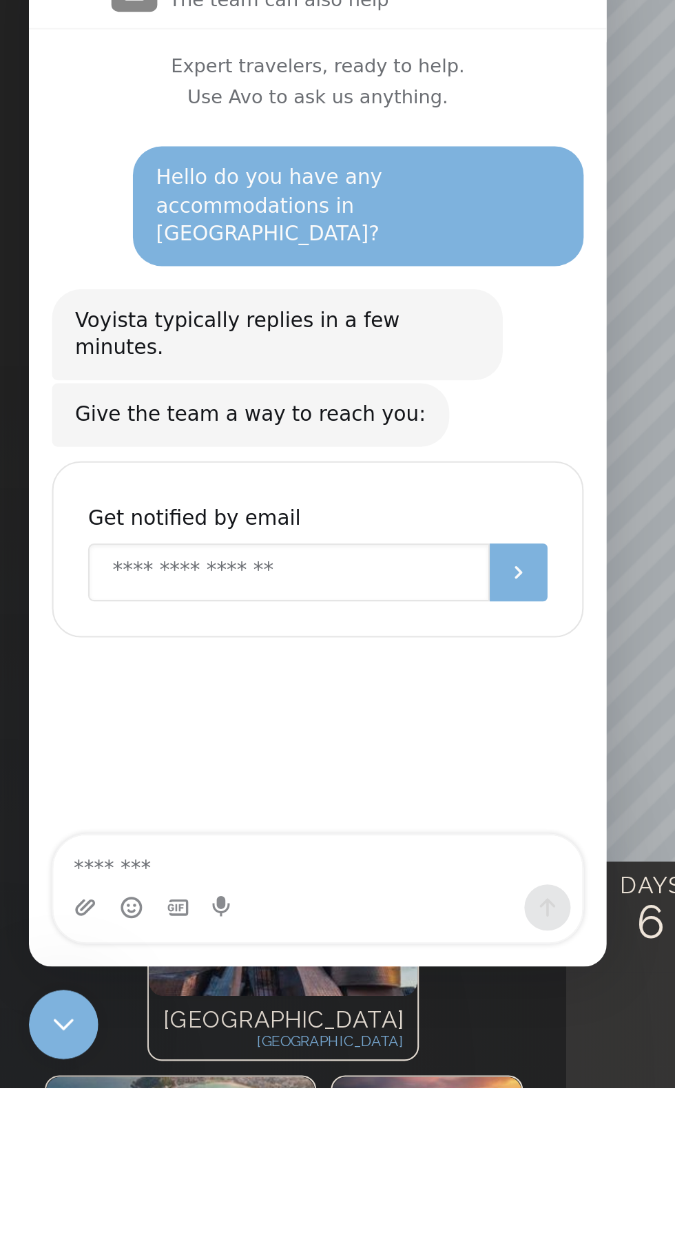
click at [183, 233] on input "Enter your email" at bounding box center [151, 247] width 191 height 28
type input "**********"
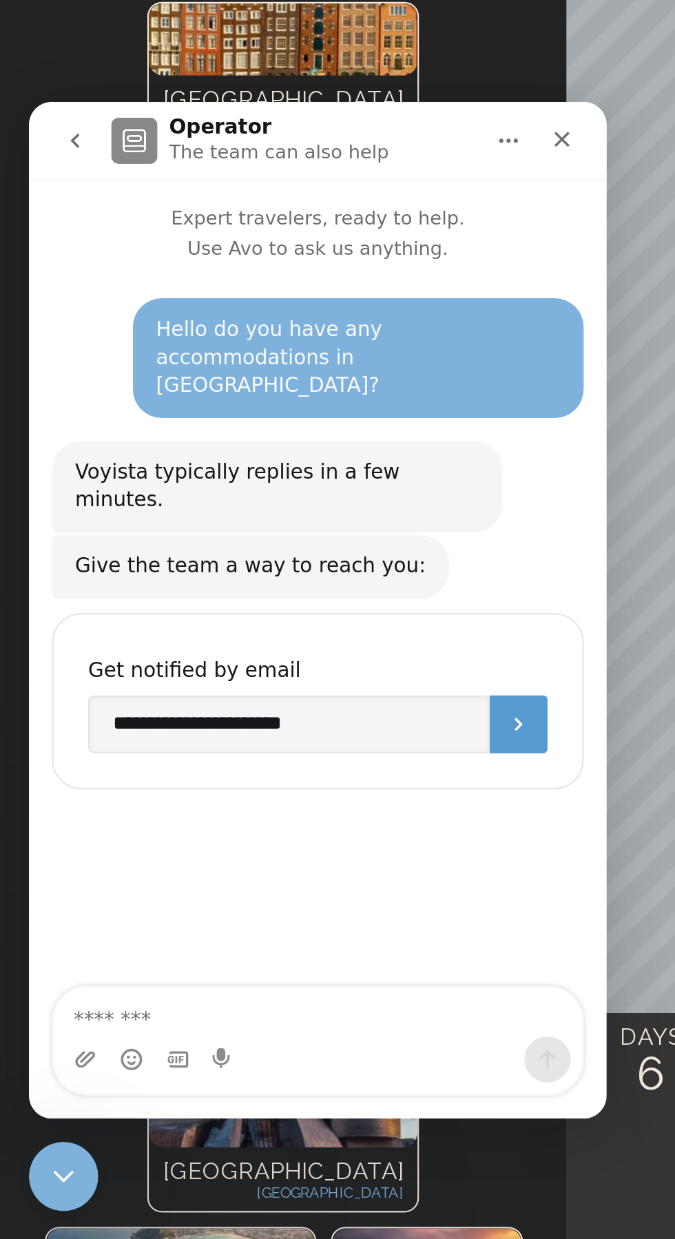
click at [263, 393] on icon "Submit" at bounding box center [261, 398] width 11 height 11
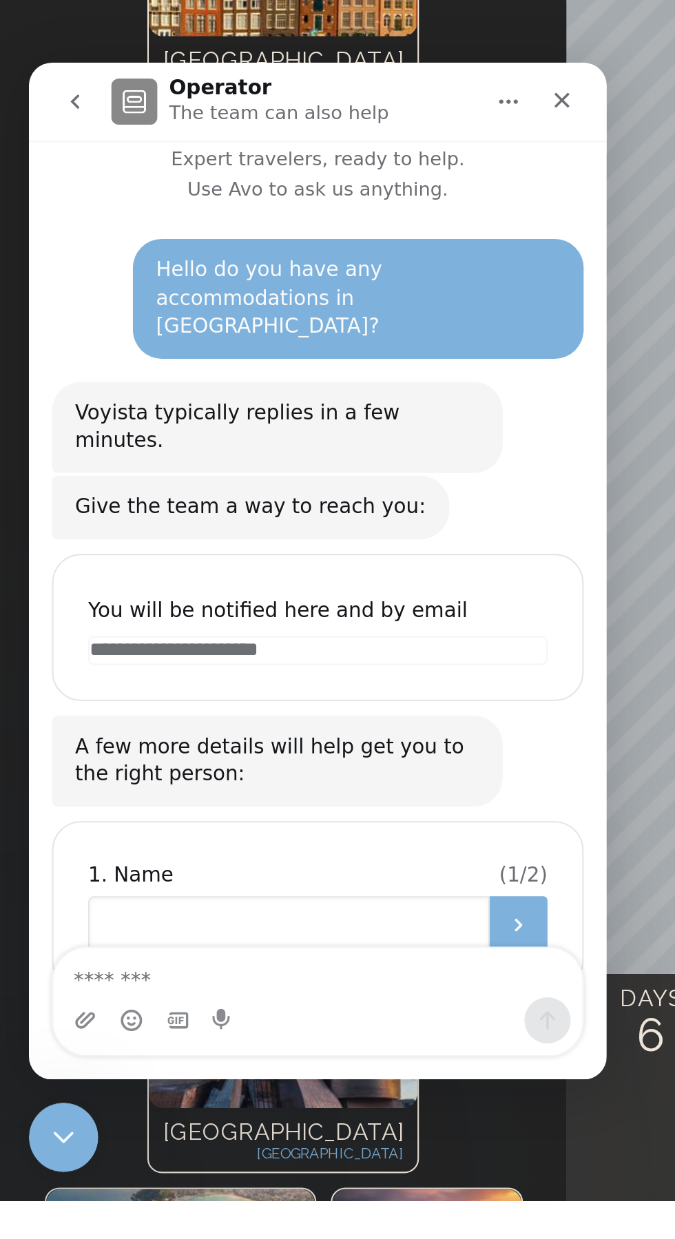
click at [182, 459] on input "Name" at bounding box center [151, 473] width 191 height 28
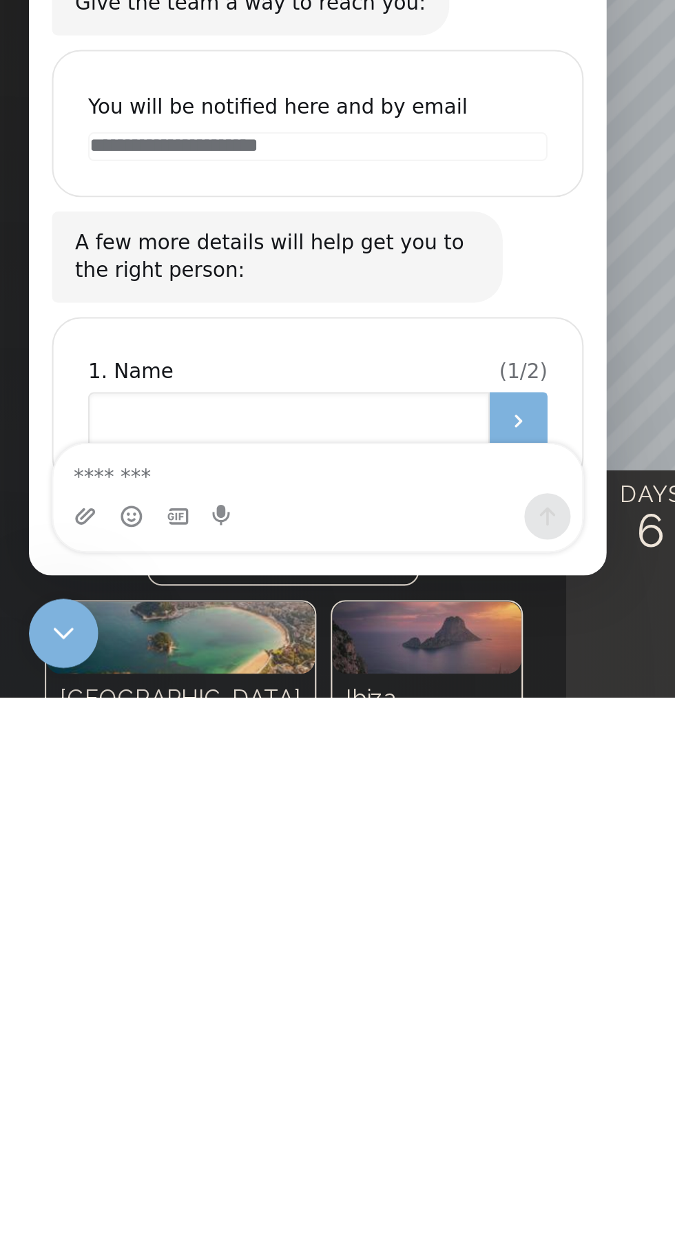
scroll to position [48, 0]
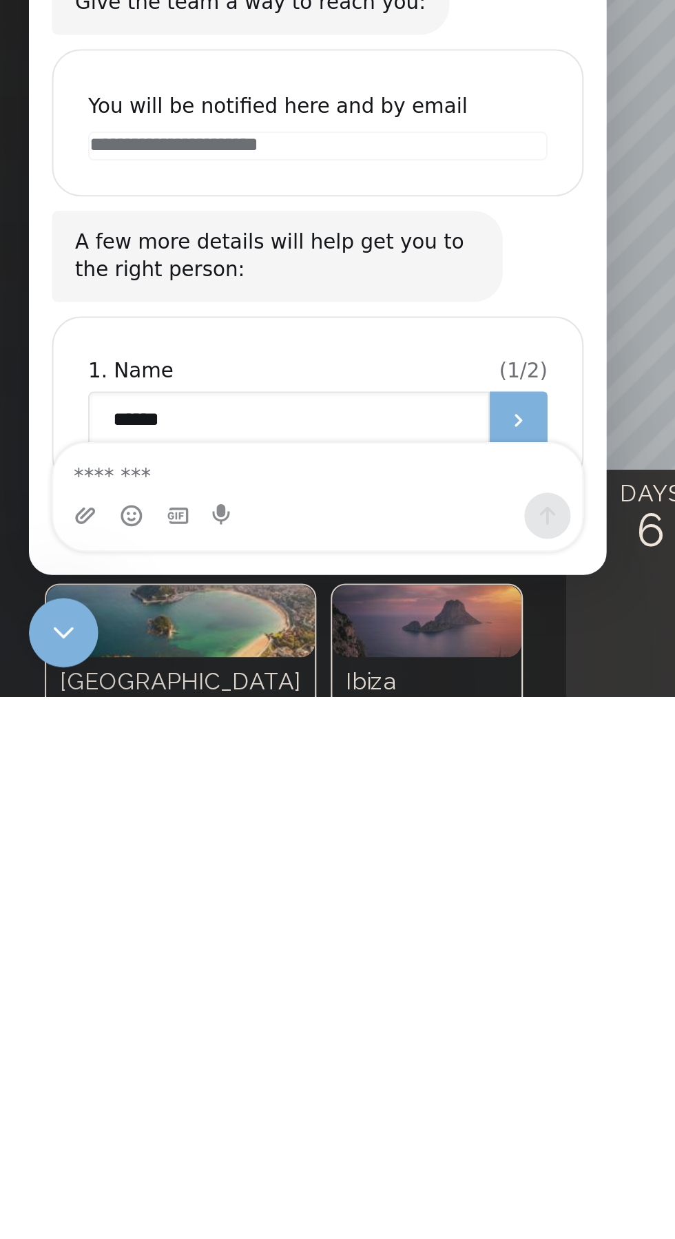
type input "******"
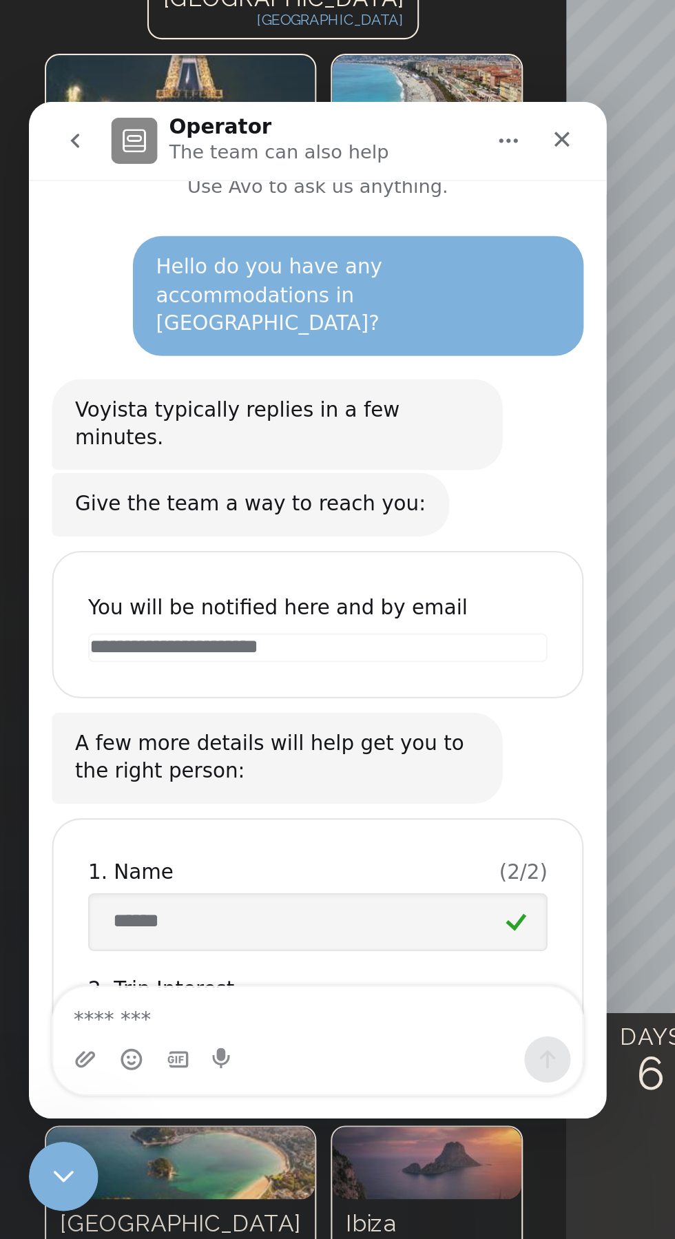
scroll to position [67, 0]
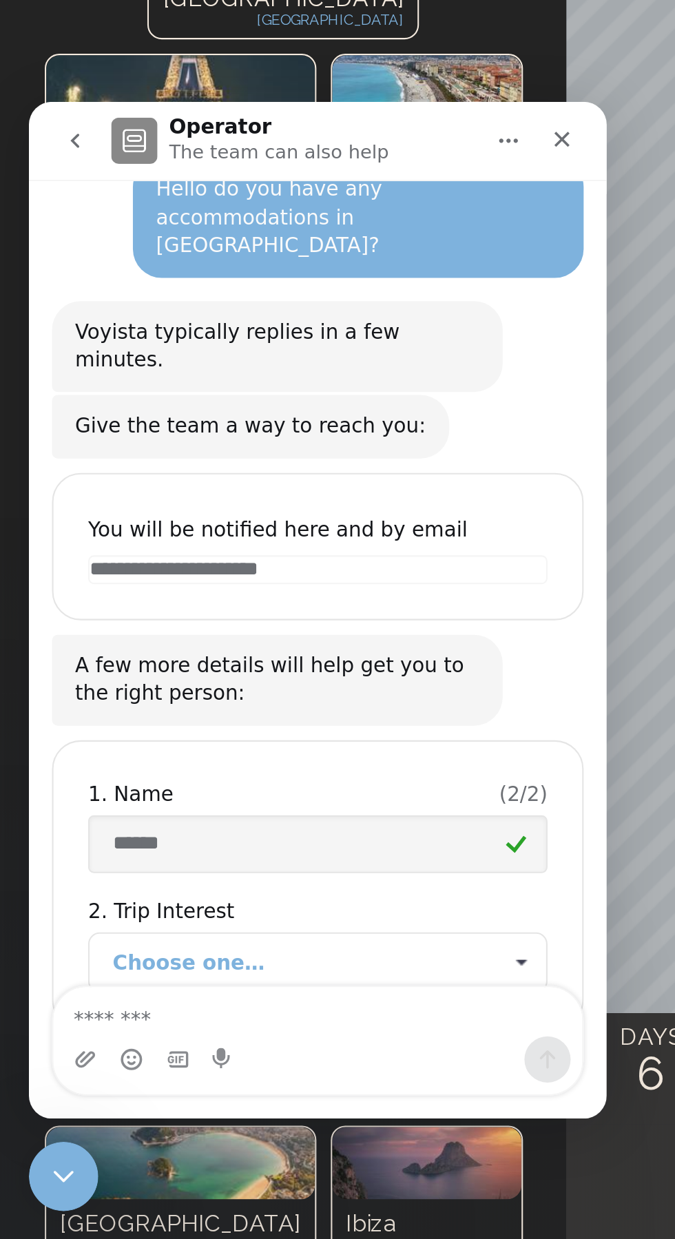
click at [175, 498] on span "Choose one…" at bounding box center [159, 512] width 182 height 28
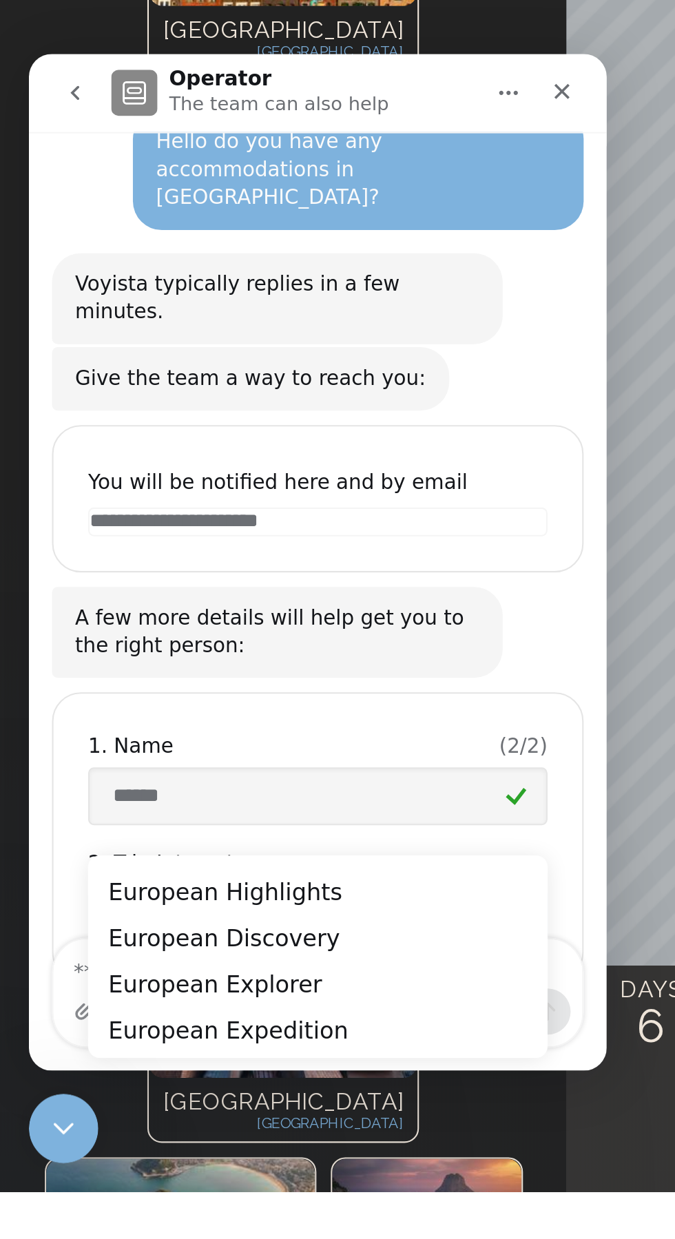
scroll to position [74, 0]
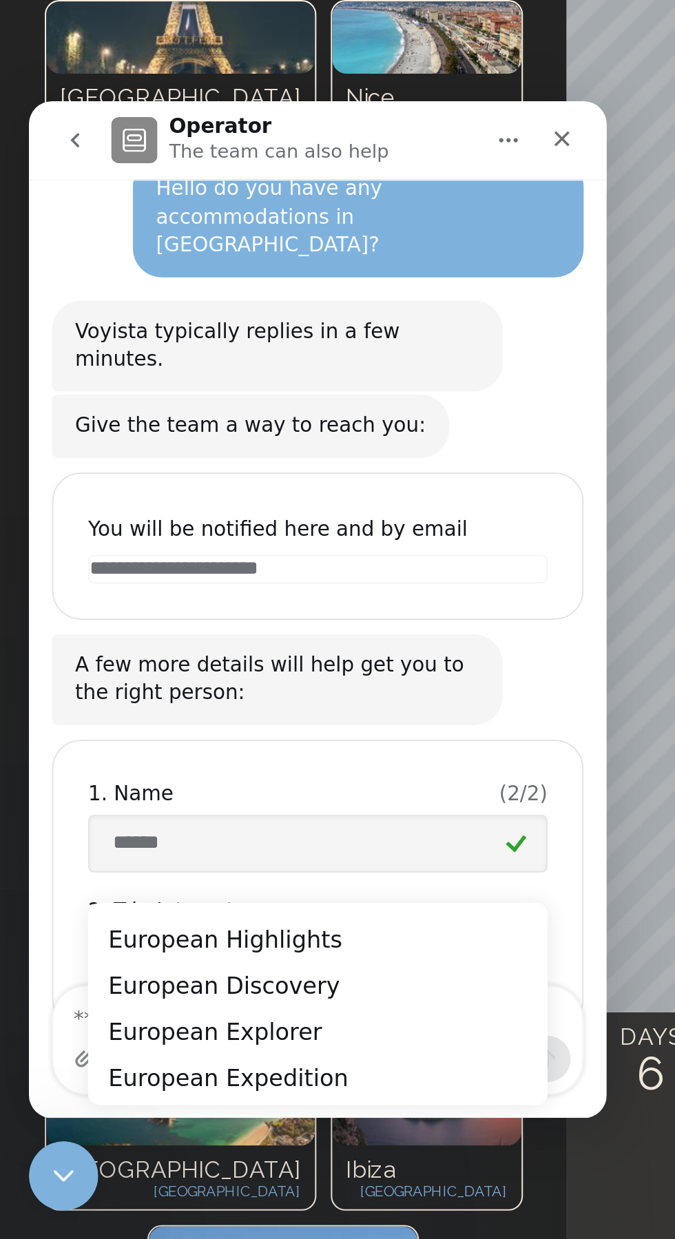
click at [175, 497] on span "Choose one…" at bounding box center [159, 511] width 182 height 28
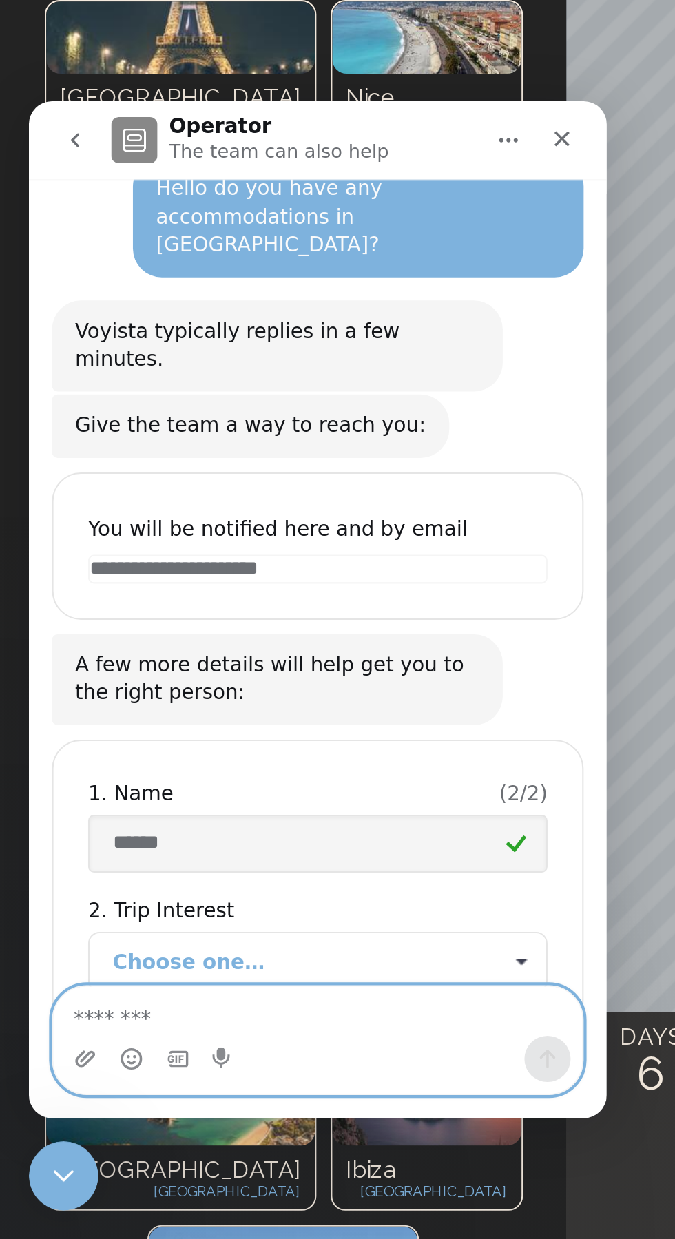
click at [130, 536] on textarea "Message…" at bounding box center [166, 534] width 252 height 23
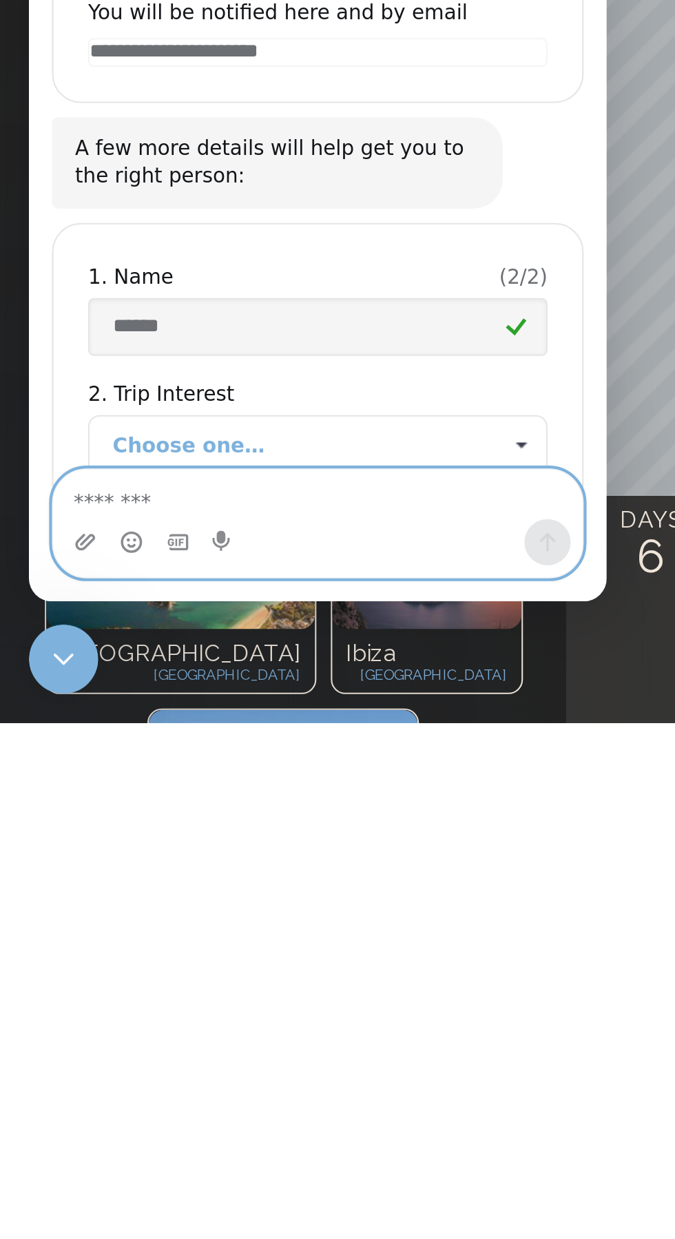
type textarea "*"
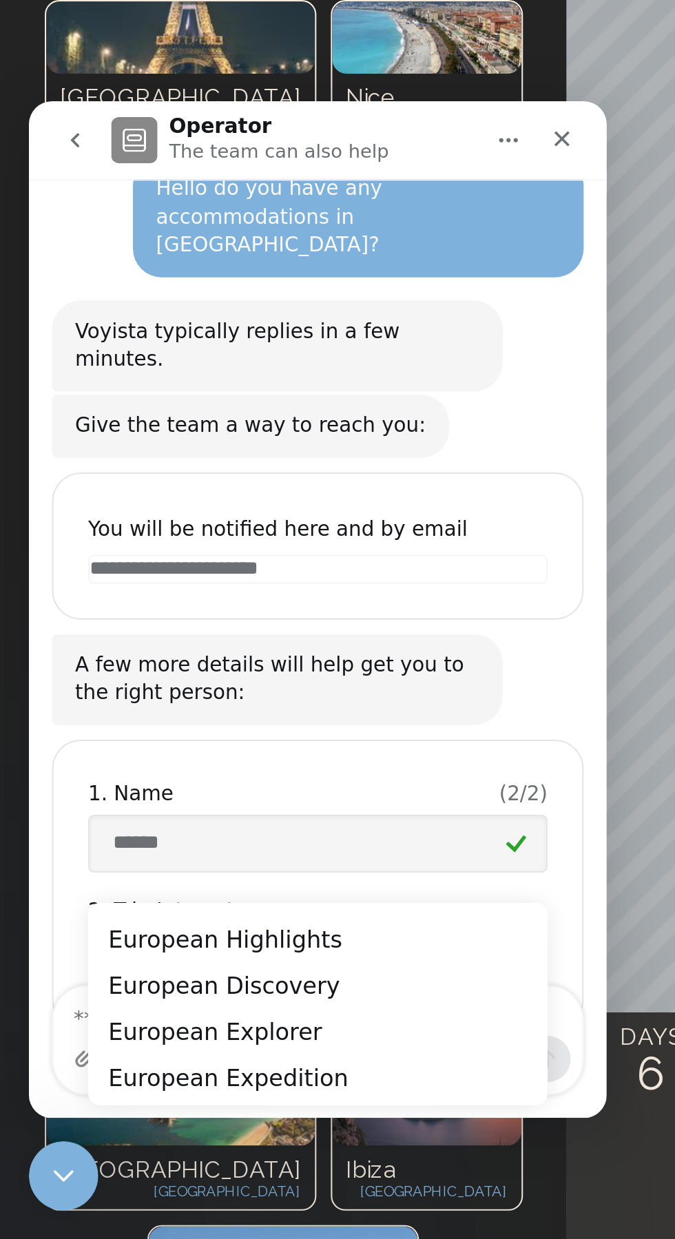
click at [203, 405] on div "( 2 / 2 ) 1. Name ****** 2. Trip Interest Choose one…" at bounding box center [165, 474] width 253 height 138
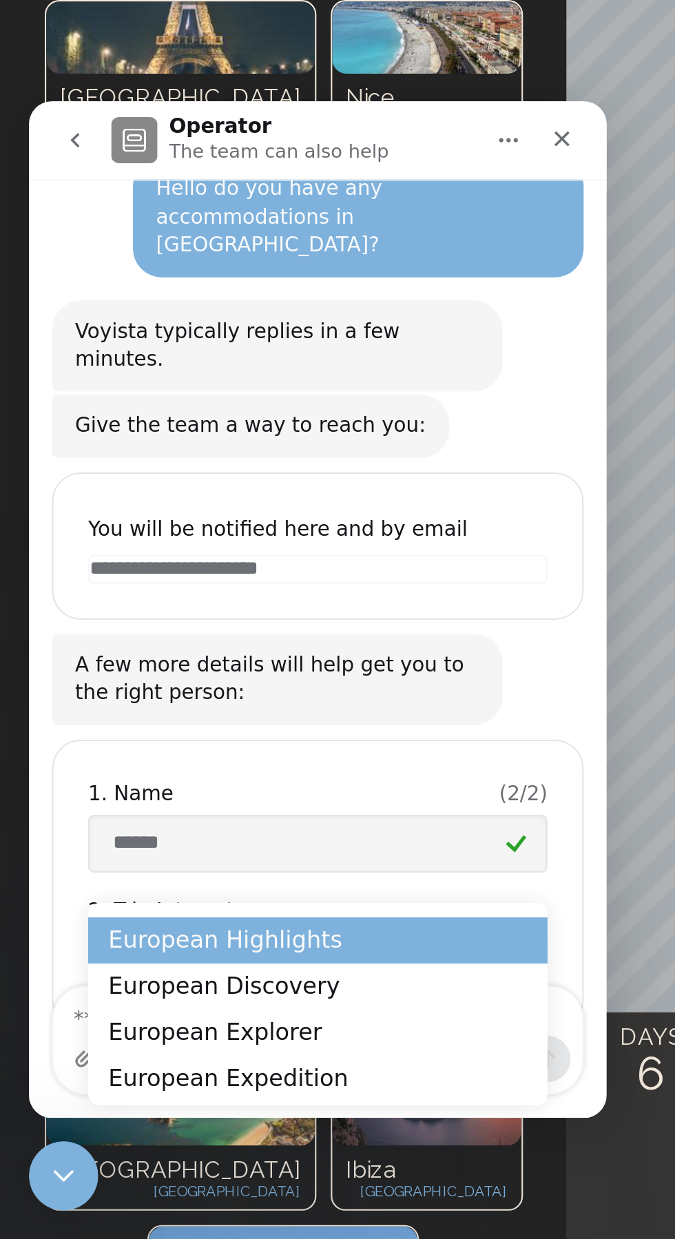
click at [199, 920] on div "European Highlights" at bounding box center [196, 921] width 219 height 22
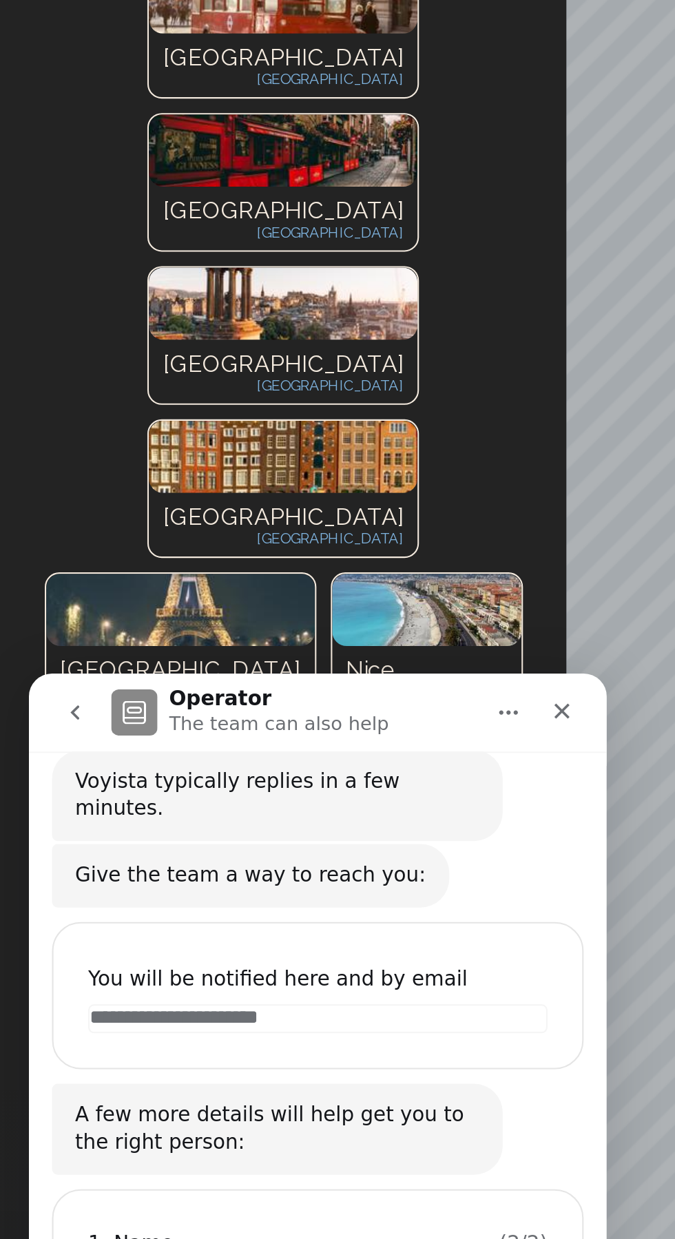
click at [293, 677] on nav "Operator The team can also help" at bounding box center [165, 691] width 275 height 37
click at [280, 689] on icon "Close" at bounding box center [282, 690] width 11 height 11
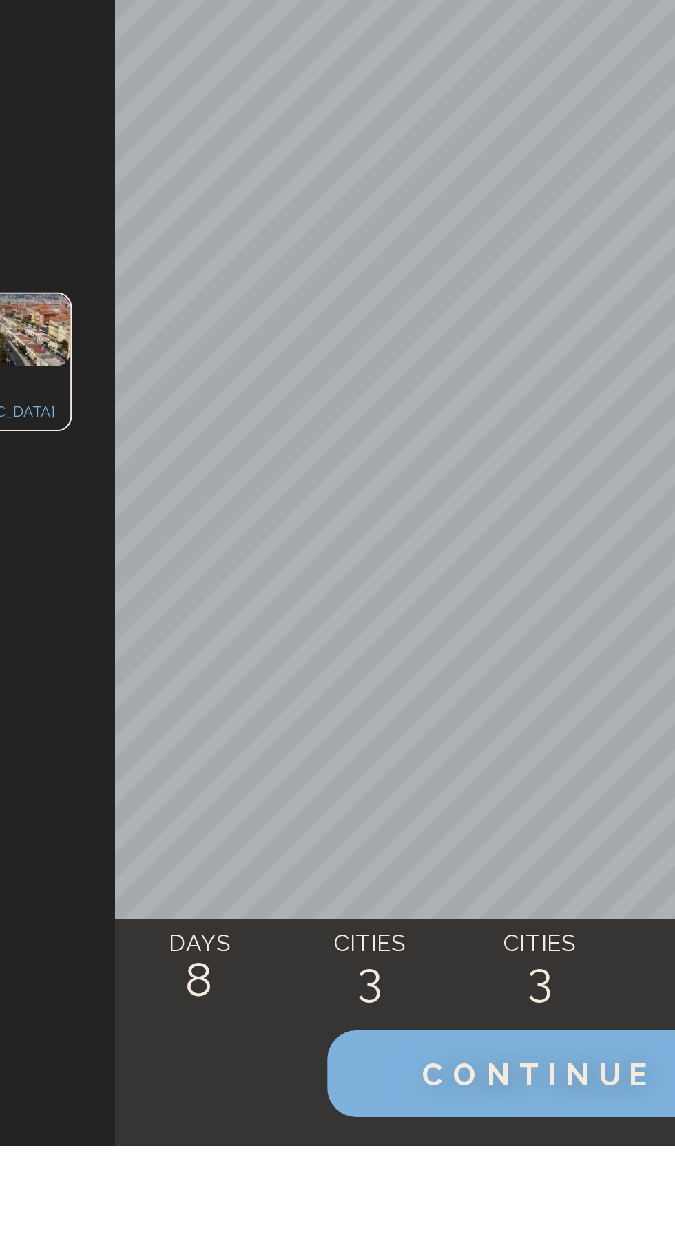
scroll to position [0, 0]
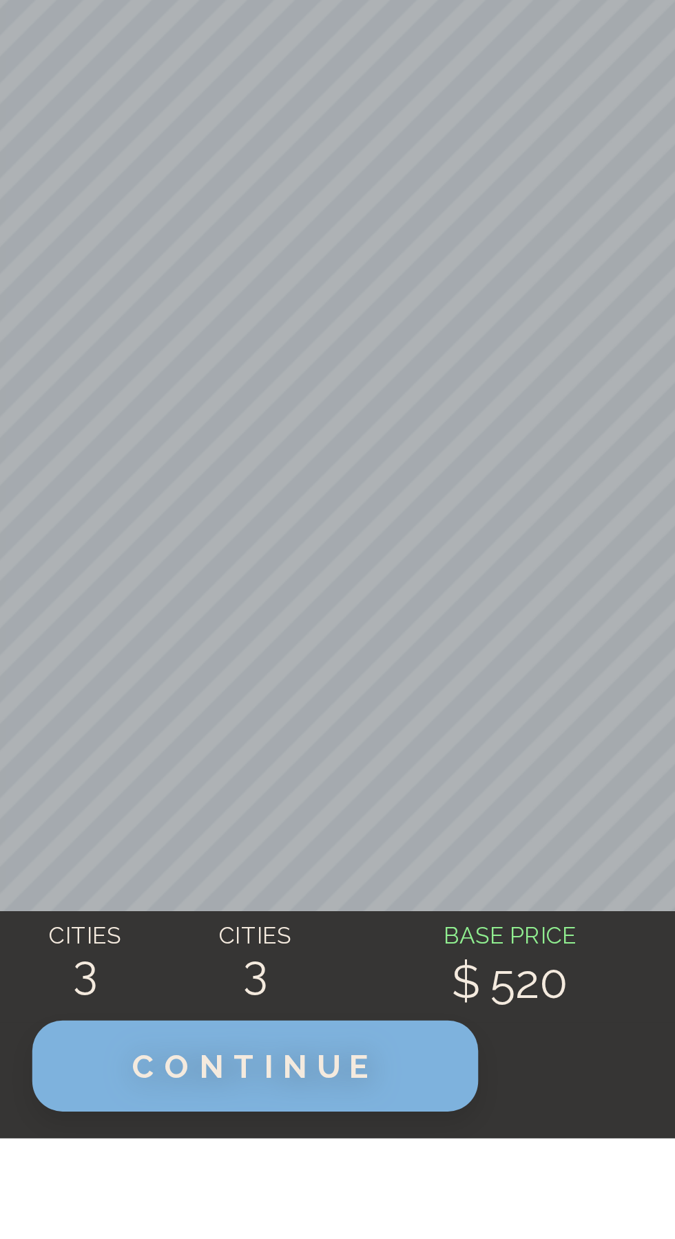
click at [522, 1213] on span "CONTINUE" at bounding box center [473, 1205] width 118 height 18
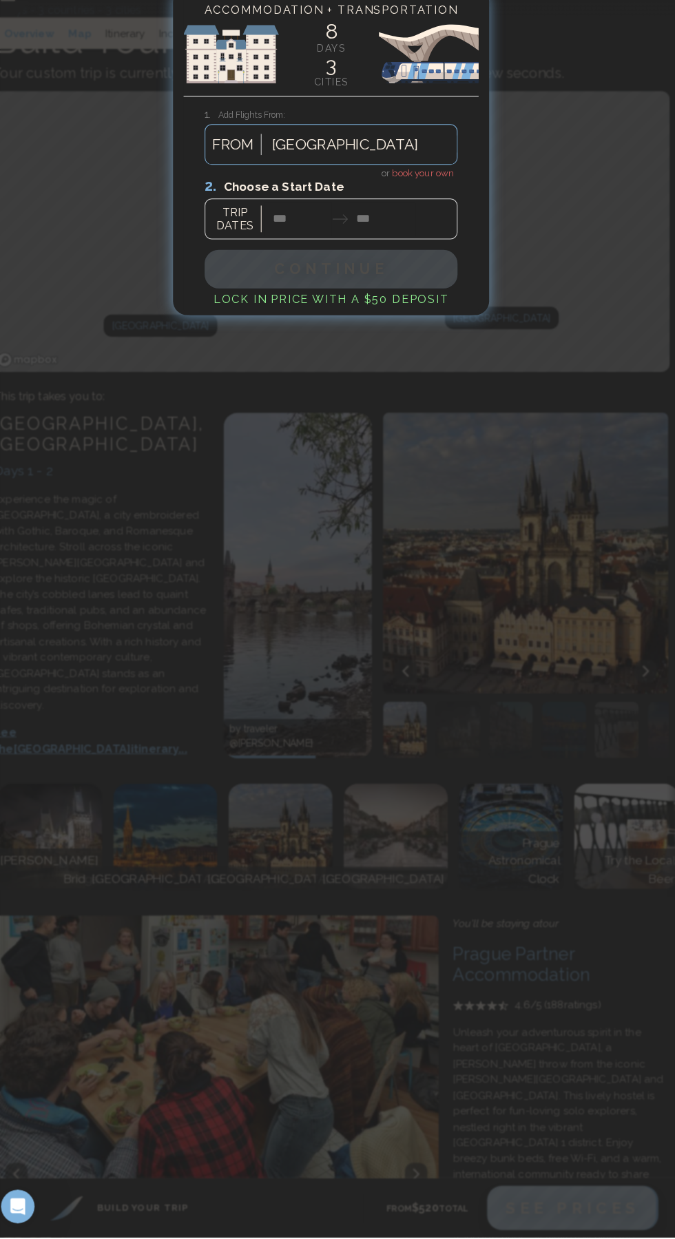
scroll to position [63, 0]
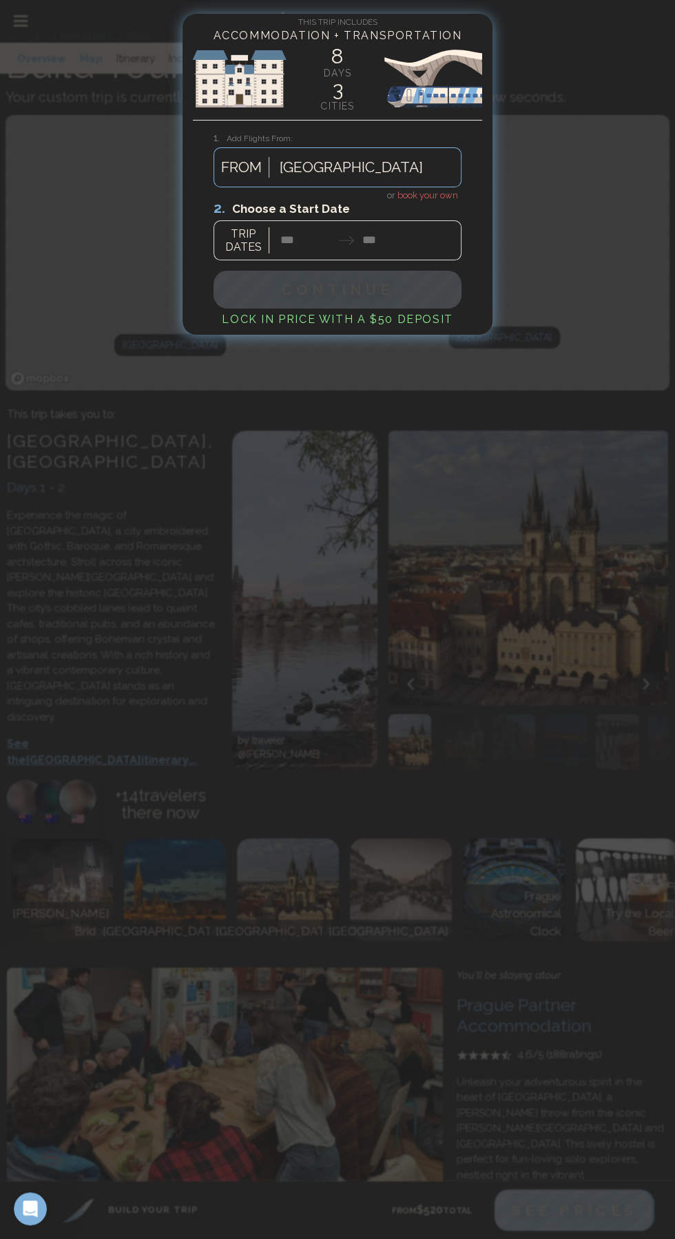
click at [437, 193] on span "book your own" at bounding box center [427, 195] width 61 height 10
click at [295, 248] on div at bounding box center [337, 229] width 248 height 61
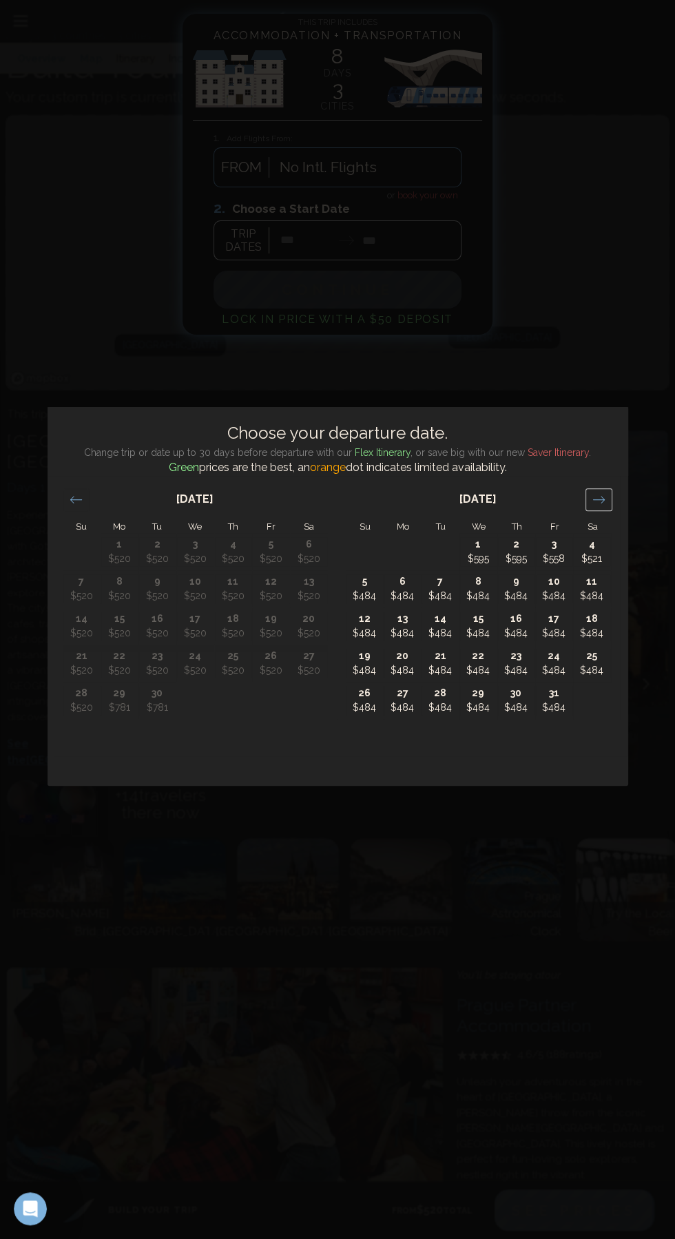
click at [598, 506] on icon "Move forward to switch to the next month." at bounding box center [598, 499] width 13 height 13
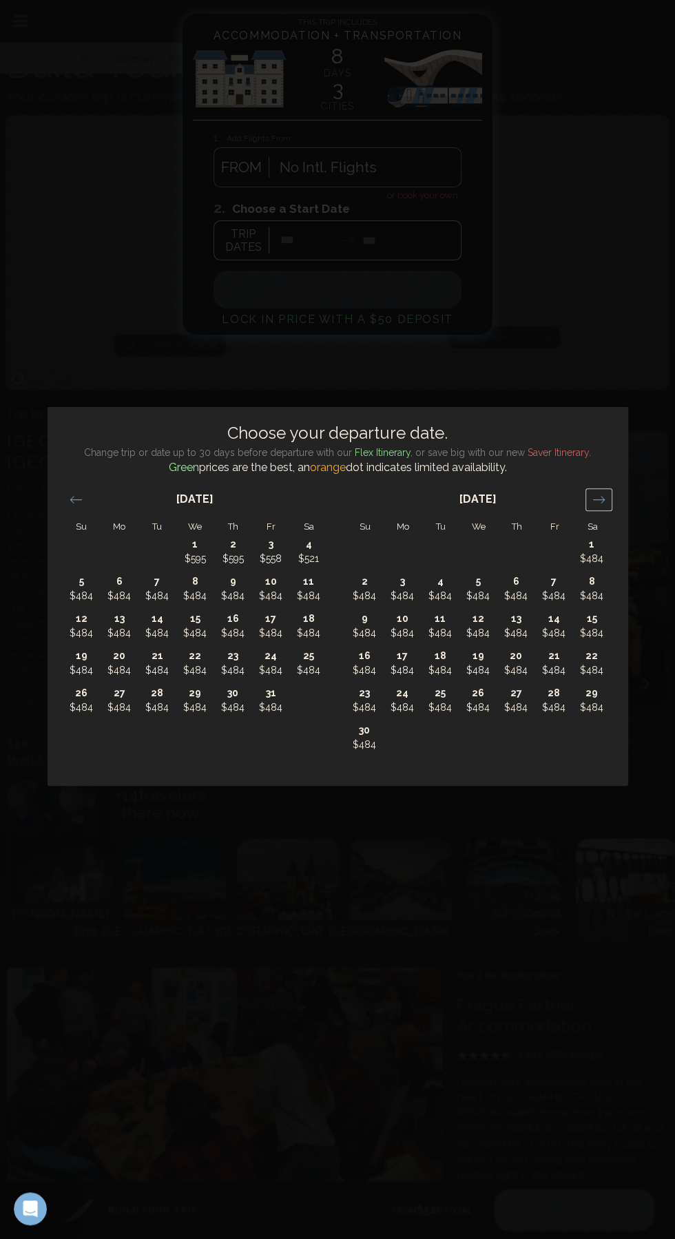
click at [597, 506] on icon "Move forward to switch to the next month." at bounding box center [598, 499] width 13 height 13
click at [482, 626] on p "17" at bounding box center [478, 619] width 36 height 14
type input "********"
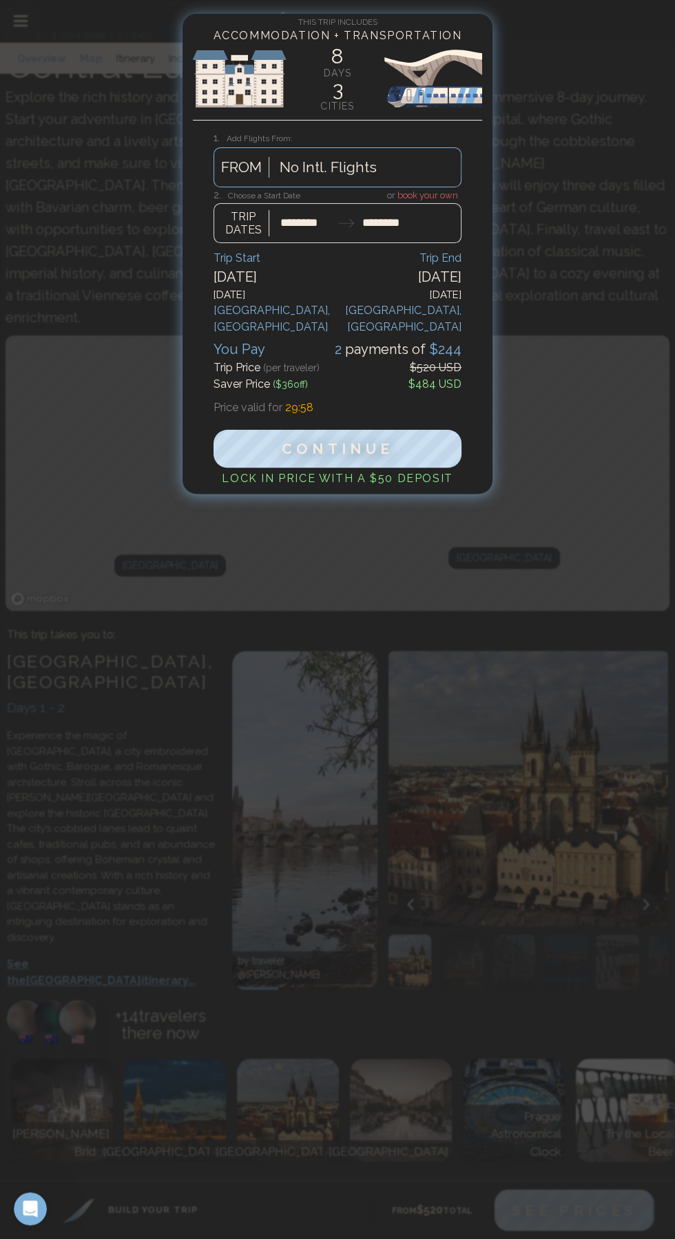
click at [406, 222] on div at bounding box center [337, 216] width 248 height 54
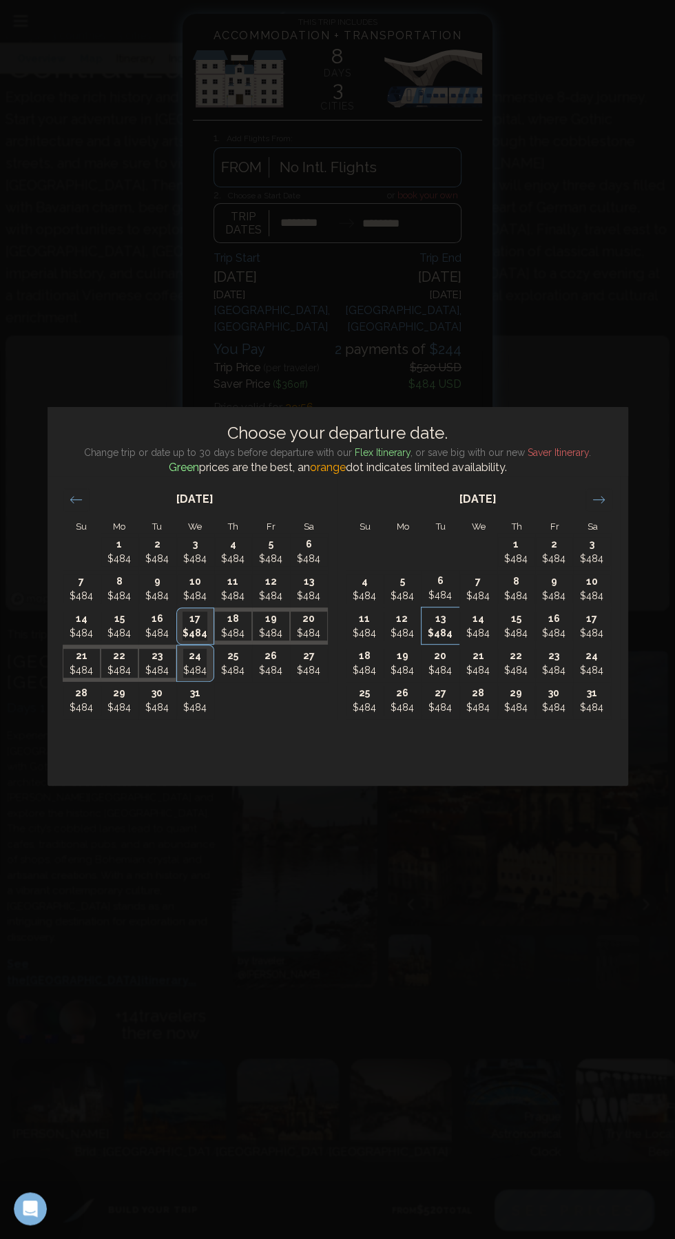
click at [439, 640] on p "$484" at bounding box center [440, 633] width 36 height 14
type input "********"
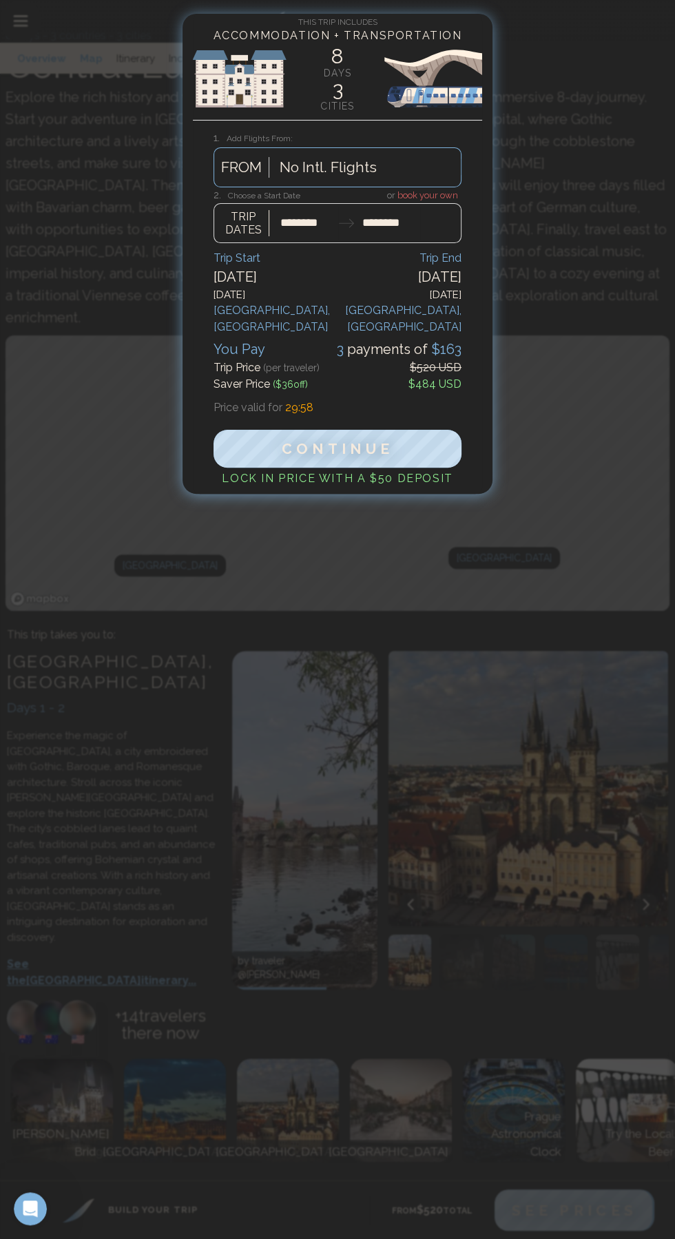
click at [300, 238] on div at bounding box center [337, 216] width 248 height 54
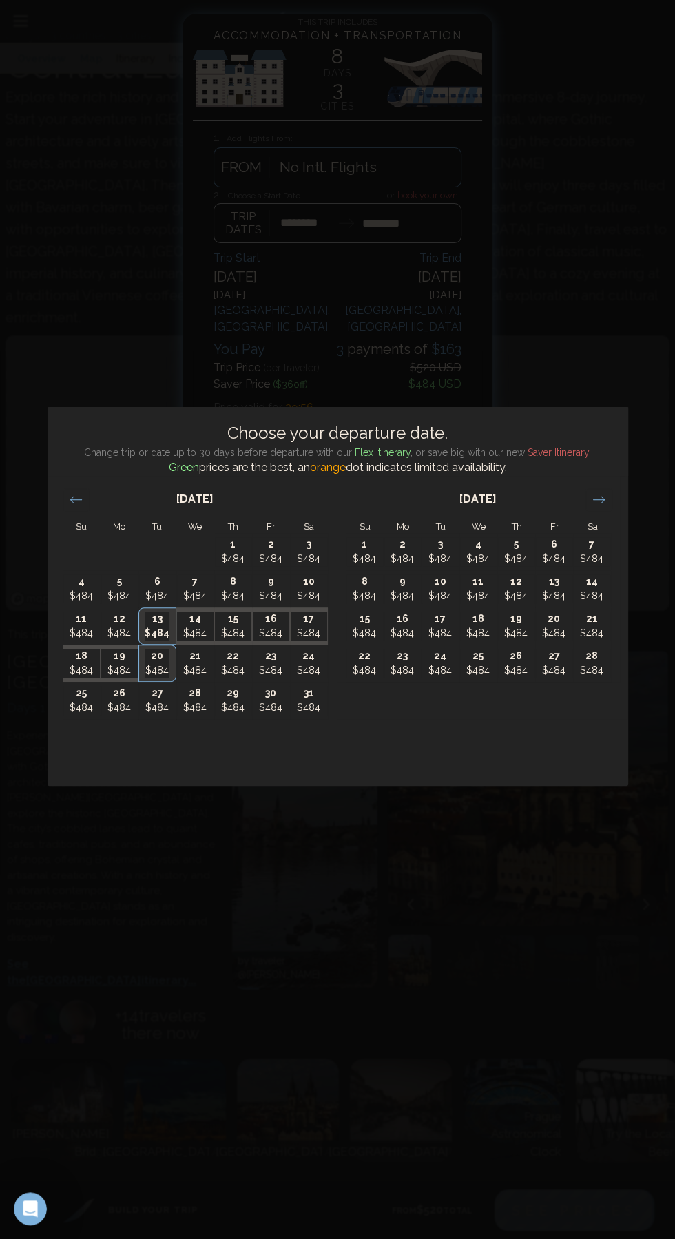
click at [74, 534] on li "Su" at bounding box center [82, 526] width 38 height 14
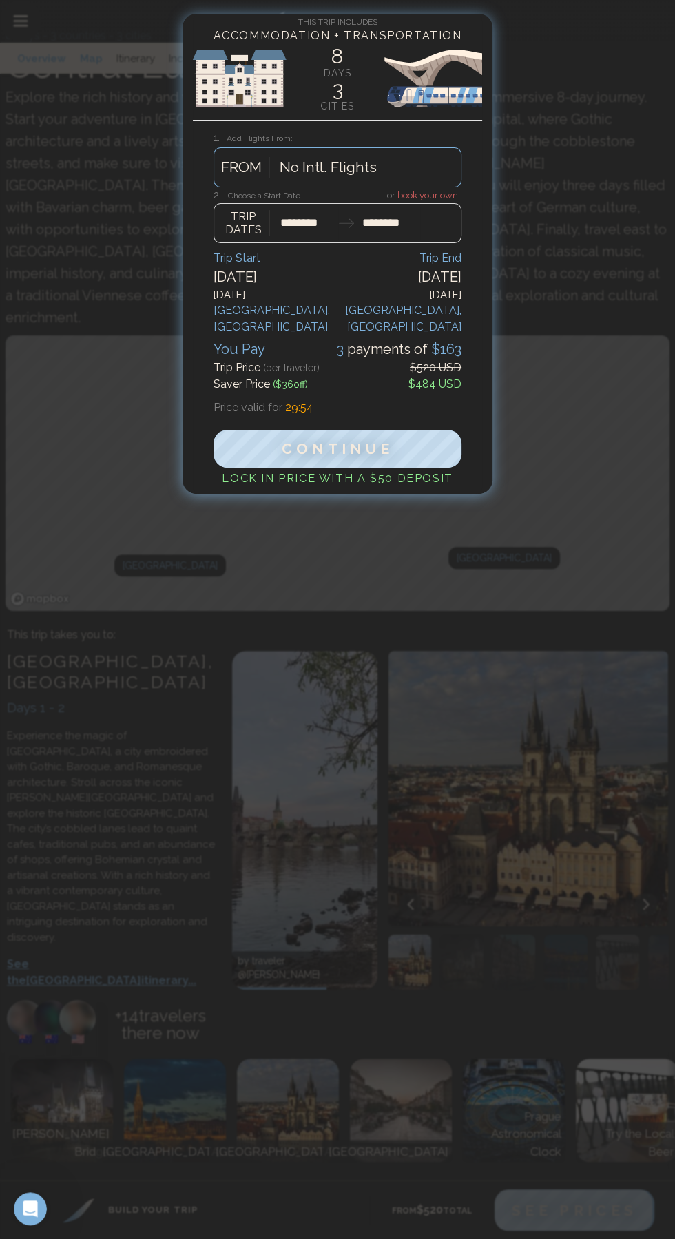
click at [313, 226] on div at bounding box center [337, 216] width 248 height 54
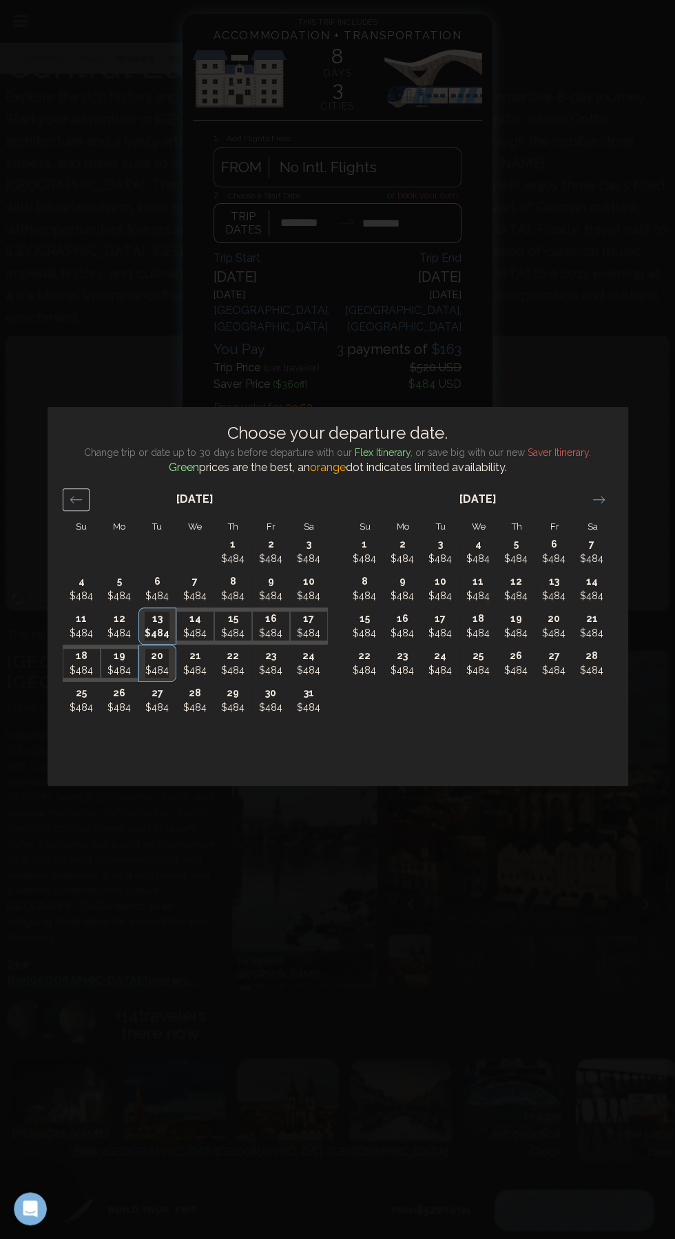
click at [80, 506] on icon "Move backward to switch to the previous month." at bounding box center [76, 499] width 13 height 13
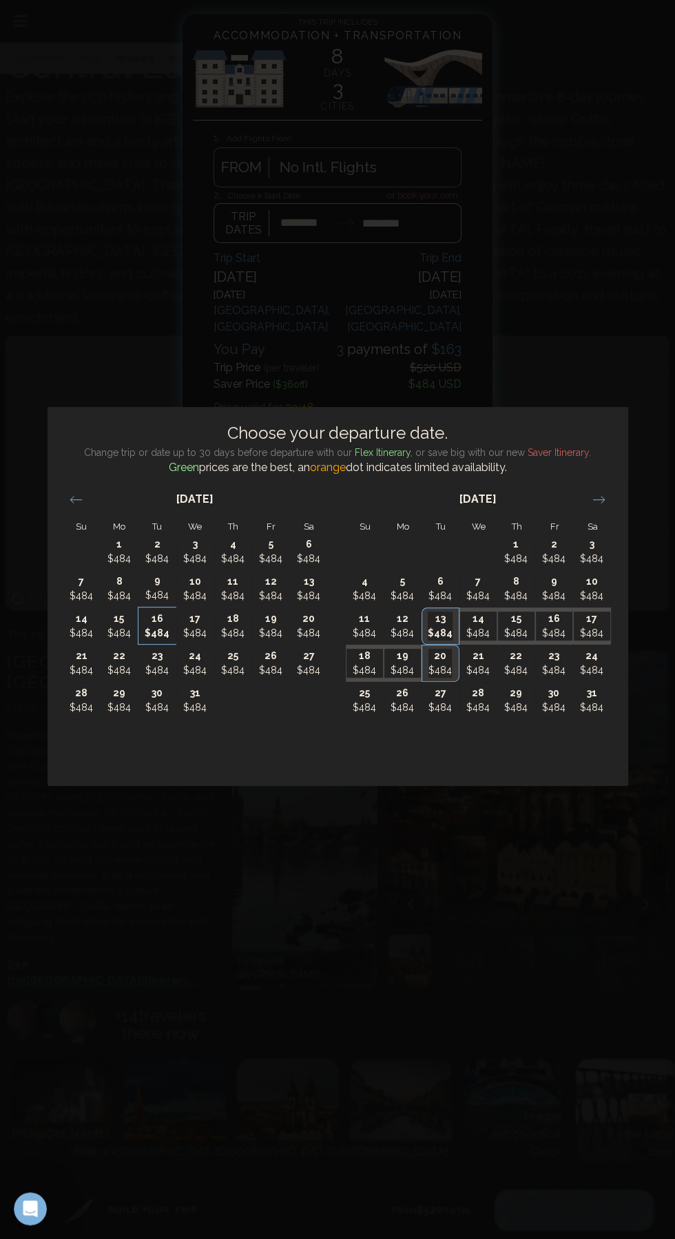
click at [156, 626] on p "16" at bounding box center [157, 619] width 36 height 14
type input "********"
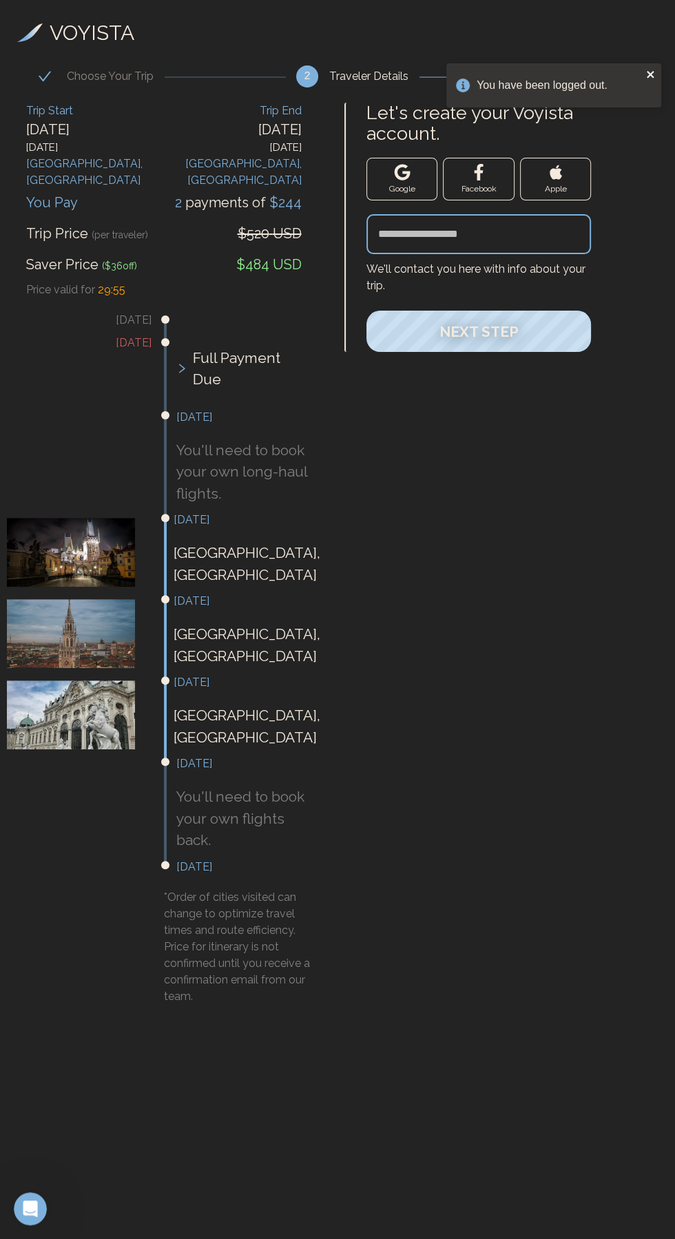
click at [651, 74] on icon "close" at bounding box center [650, 74] width 7 height 7
click at [396, 181] on button "Google" at bounding box center [401, 179] width 71 height 43
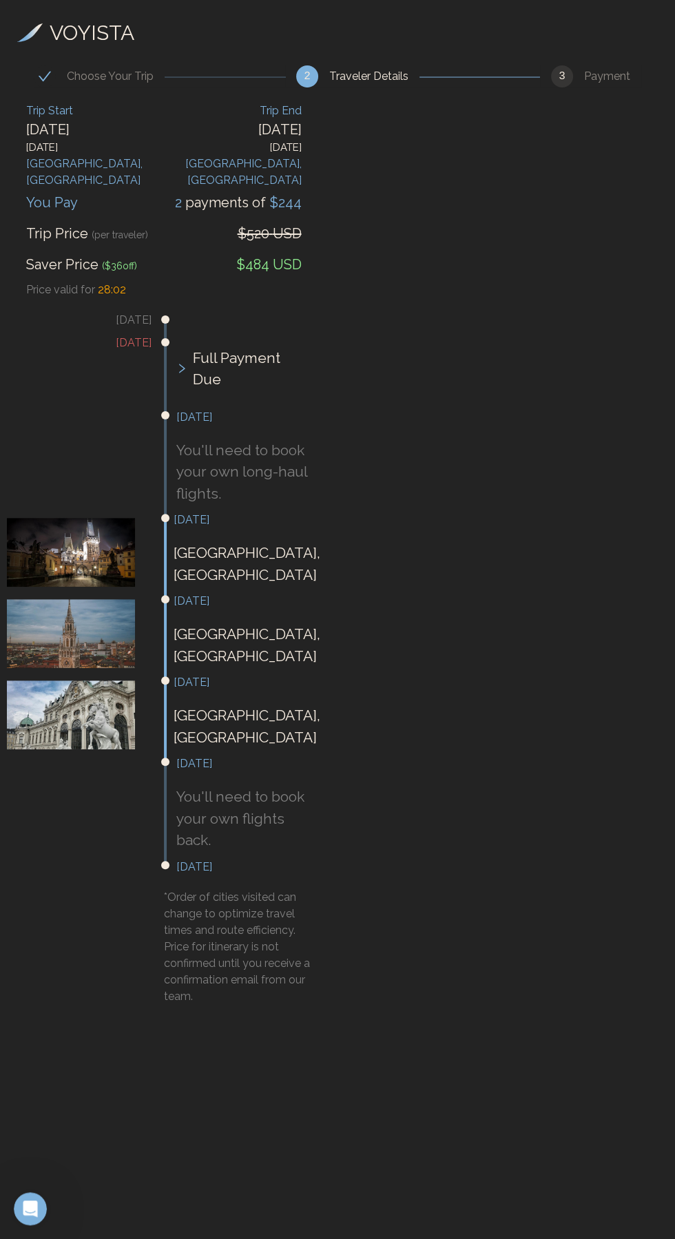
scroll to position [125, 0]
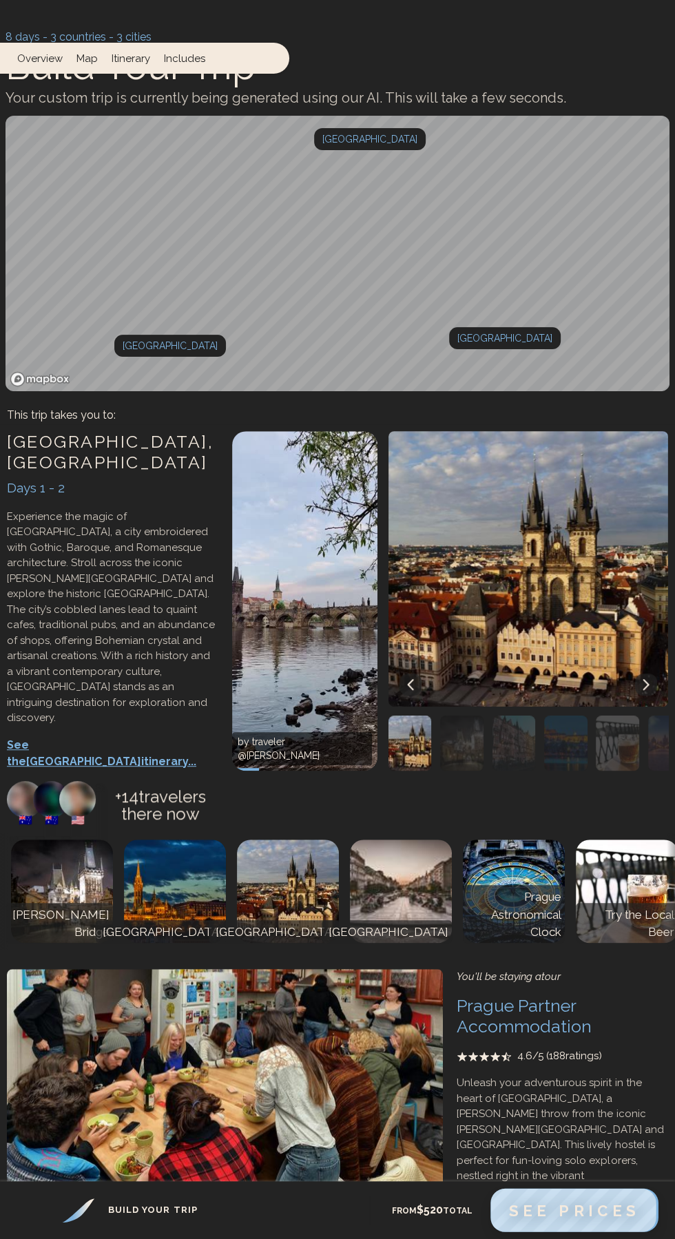
click at [572, 1213] on span "See Prices" at bounding box center [574, 1210] width 132 height 18
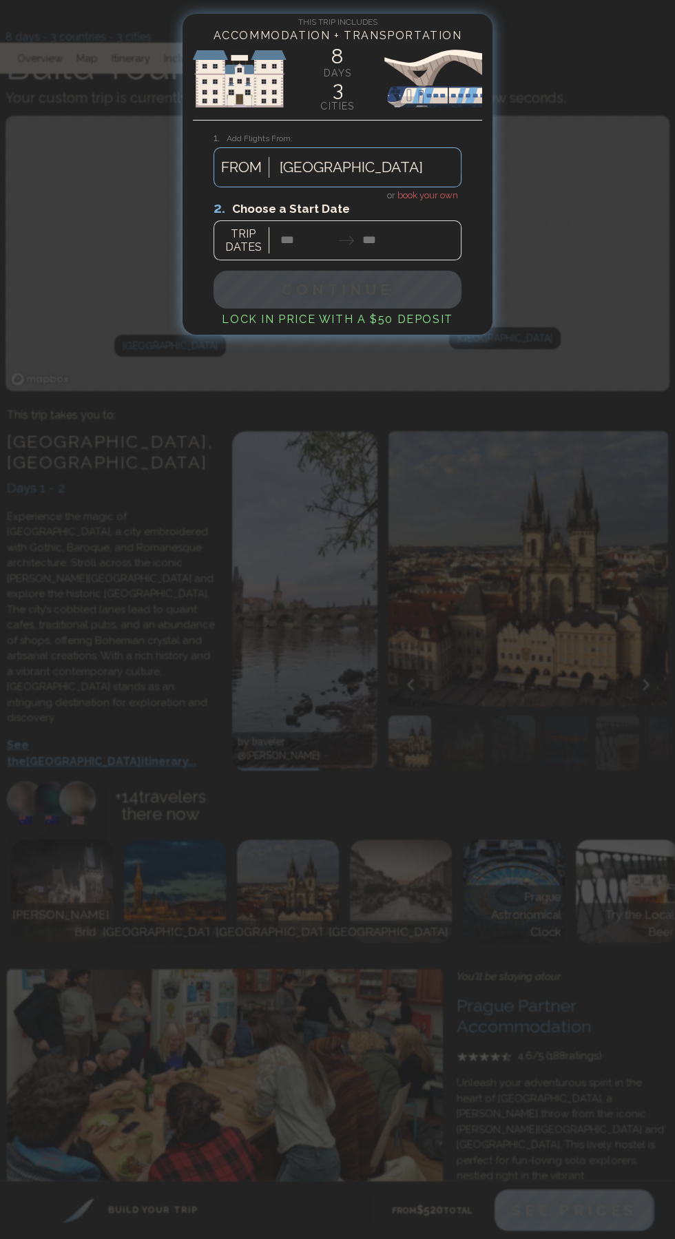
click at [437, 201] on div at bounding box center [337, 229] width 248 height 61
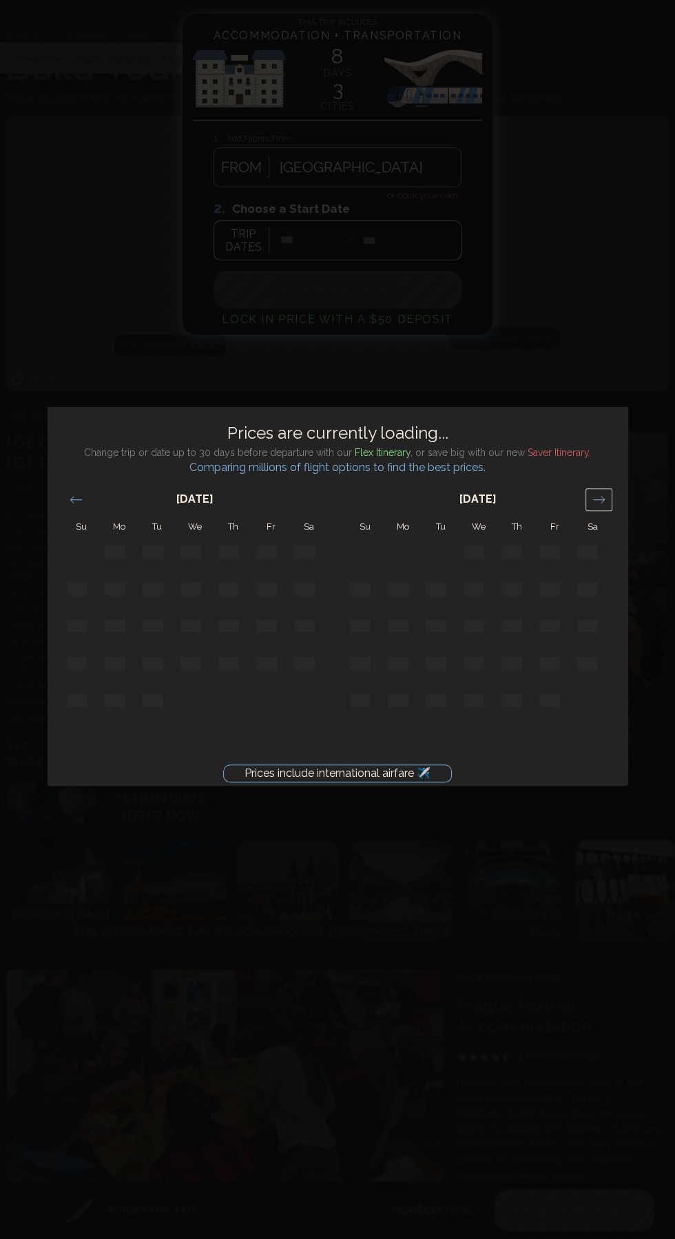
click at [598, 493] on icon "Move forward to switch to the next month." at bounding box center [598, 499] width 13 height 13
click at [601, 494] on icon "Move forward to switch to the next month." at bounding box center [598, 499] width 13 height 13
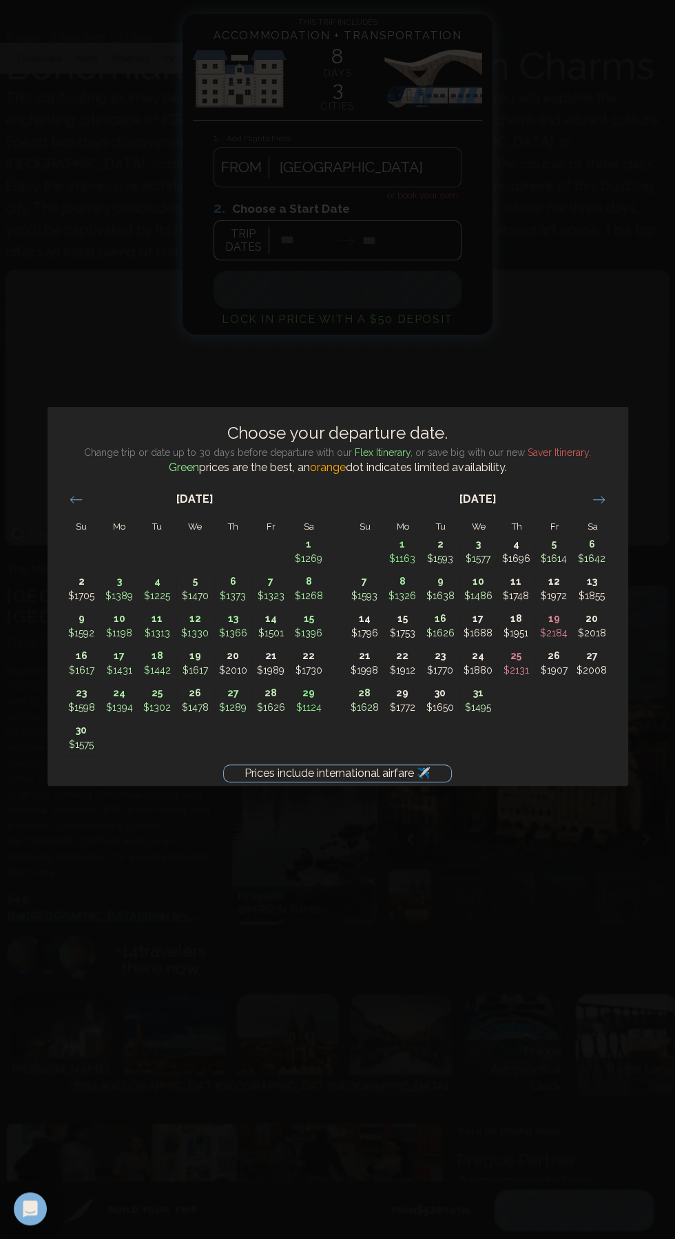
click at [552, 290] on div "Prices include international airfare ✈️ Choose your departure date. Change trip…" at bounding box center [337, 619] width 675 height 1239
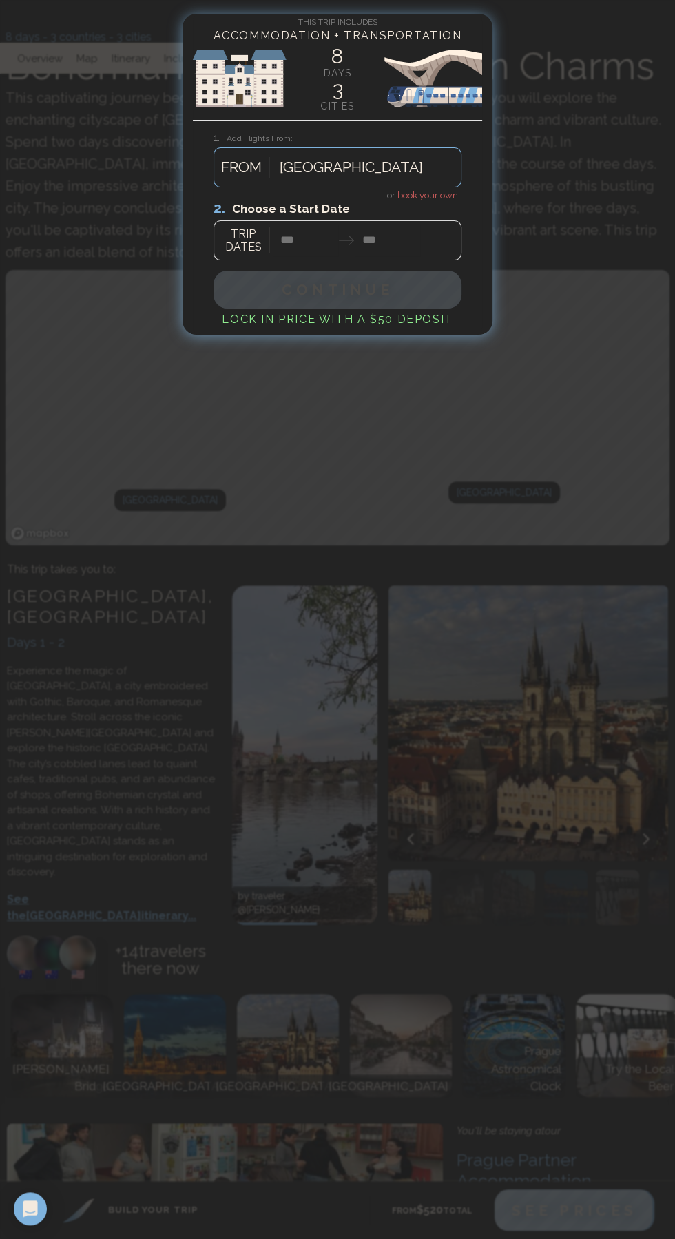
click at [432, 194] on span "book your own" at bounding box center [427, 195] width 61 height 10
click at [421, 325] on h4 "Lock in Price with a $50 deposit" at bounding box center [337, 319] width 248 height 17
click at [313, 220] on div at bounding box center [337, 229] width 248 height 61
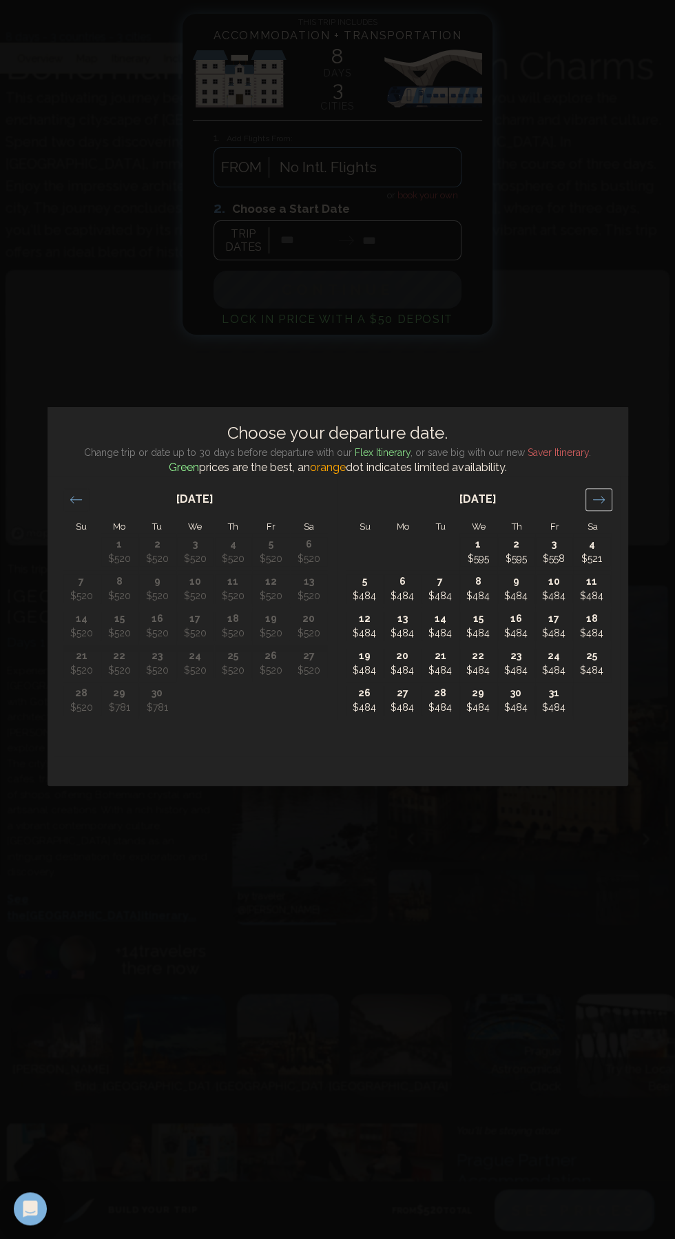
click at [598, 494] on icon "Move forward to switch to the next month." at bounding box center [598, 499] width 13 height 13
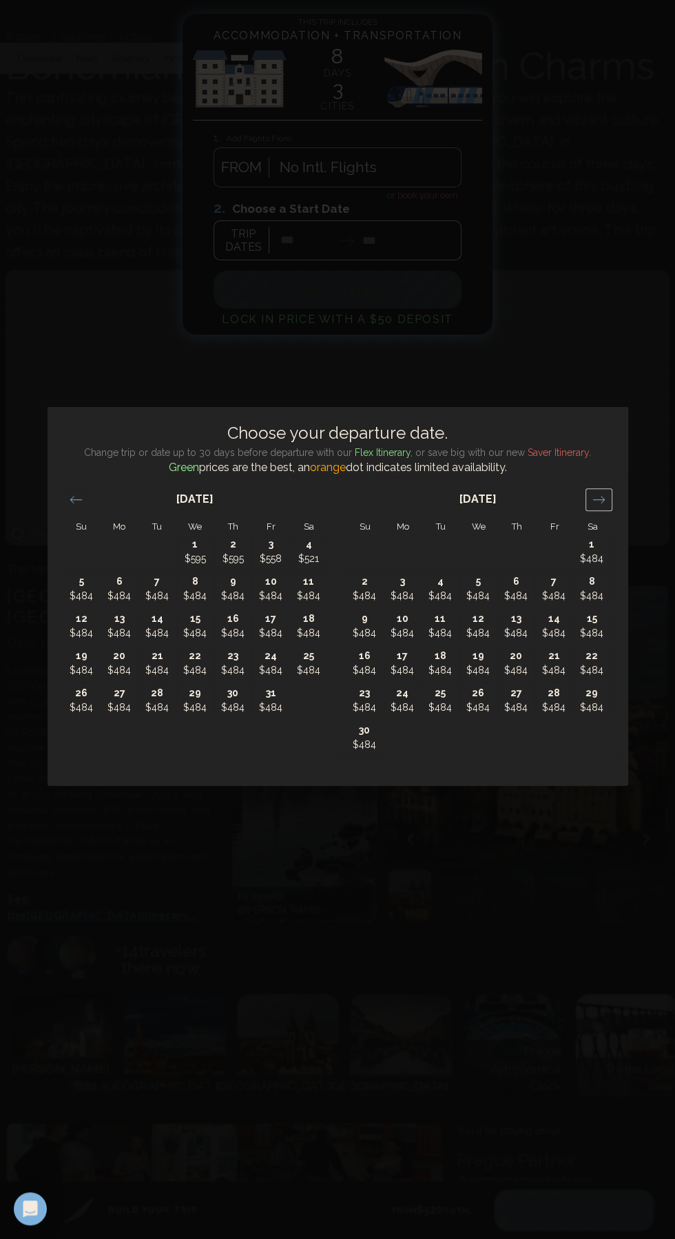
click at [597, 499] on icon "Move forward to switch to the next month." at bounding box center [598, 499] width 12 height 7
click at [436, 621] on p "16" at bounding box center [440, 619] width 36 height 14
type input "********"
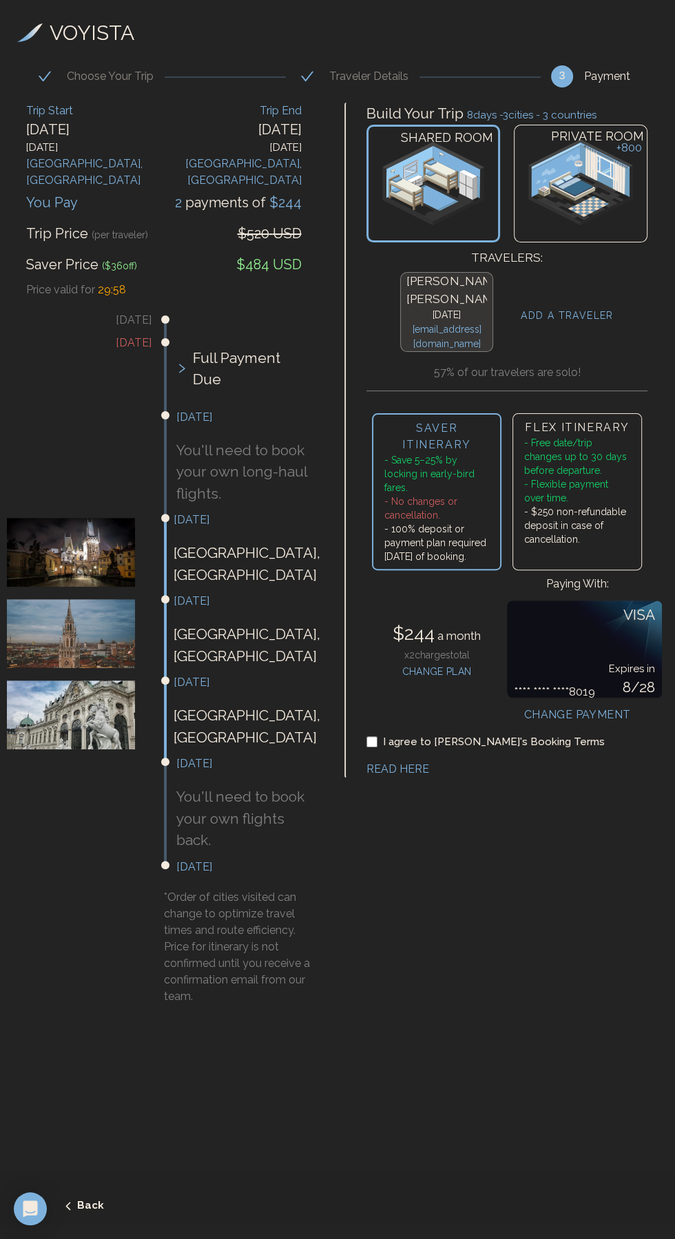
click at [610, 196] on img at bounding box center [580, 182] width 105 height 86
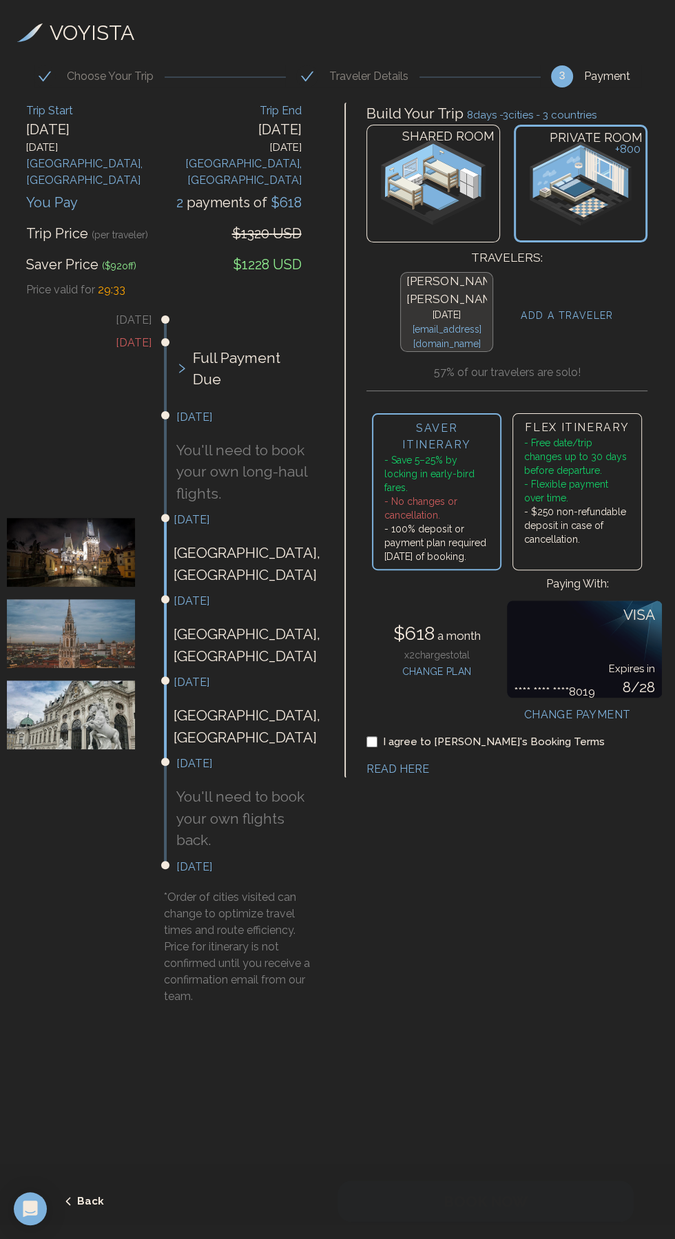
scroll to position [33, 0]
click at [443, 662] on h4 "CHANGE PLAN" at bounding box center [436, 670] width 87 height 17
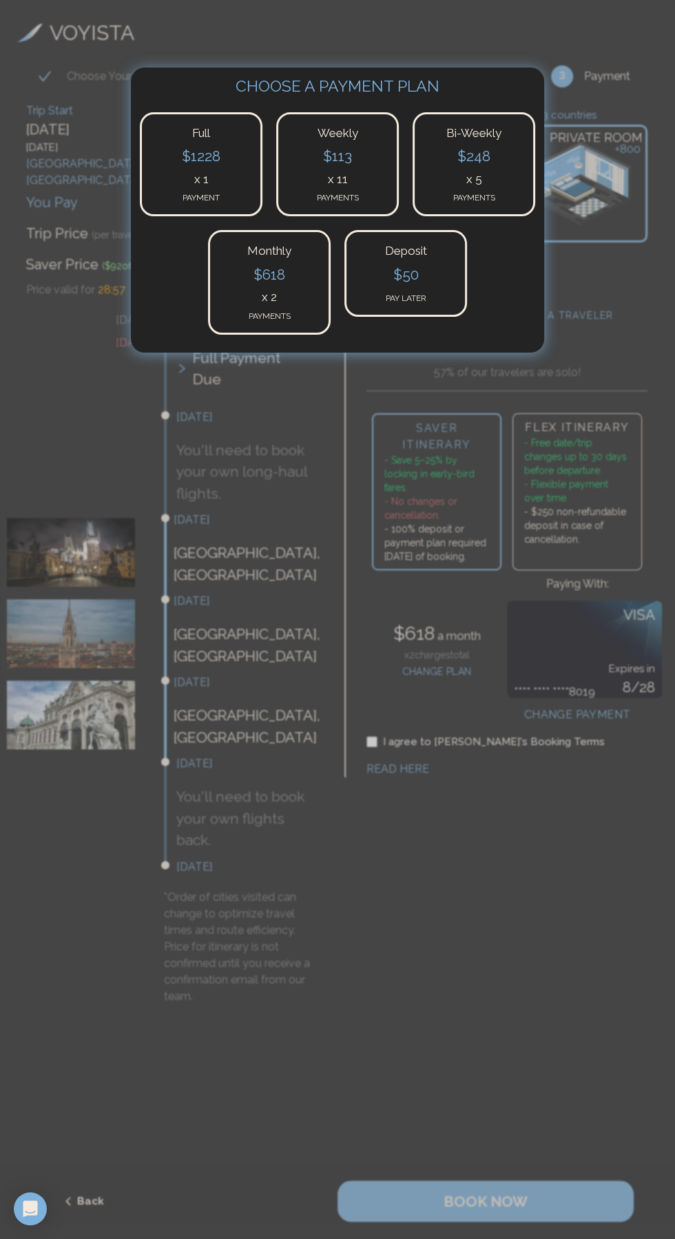
click at [424, 271] on h4 "$ 50" at bounding box center [406, 276] width 98 height 25
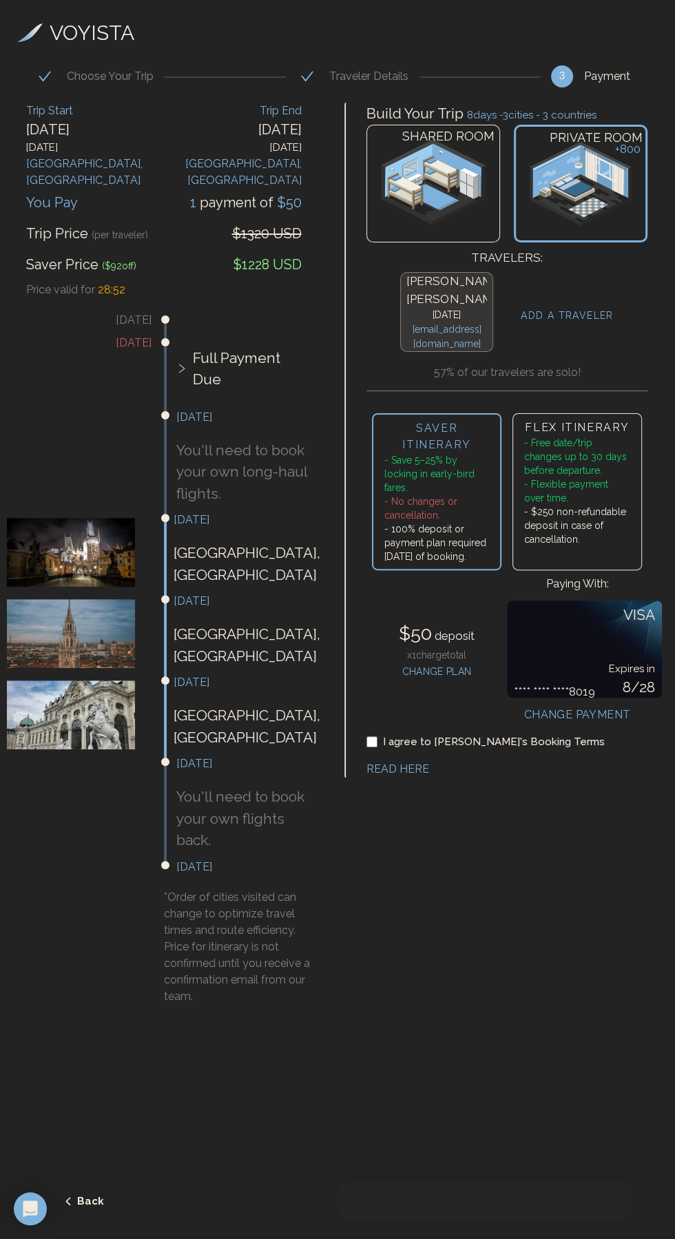
click at [609, 477] on li "- Flexible payment over time." at bounding box center [577, 491] width 106 height 28
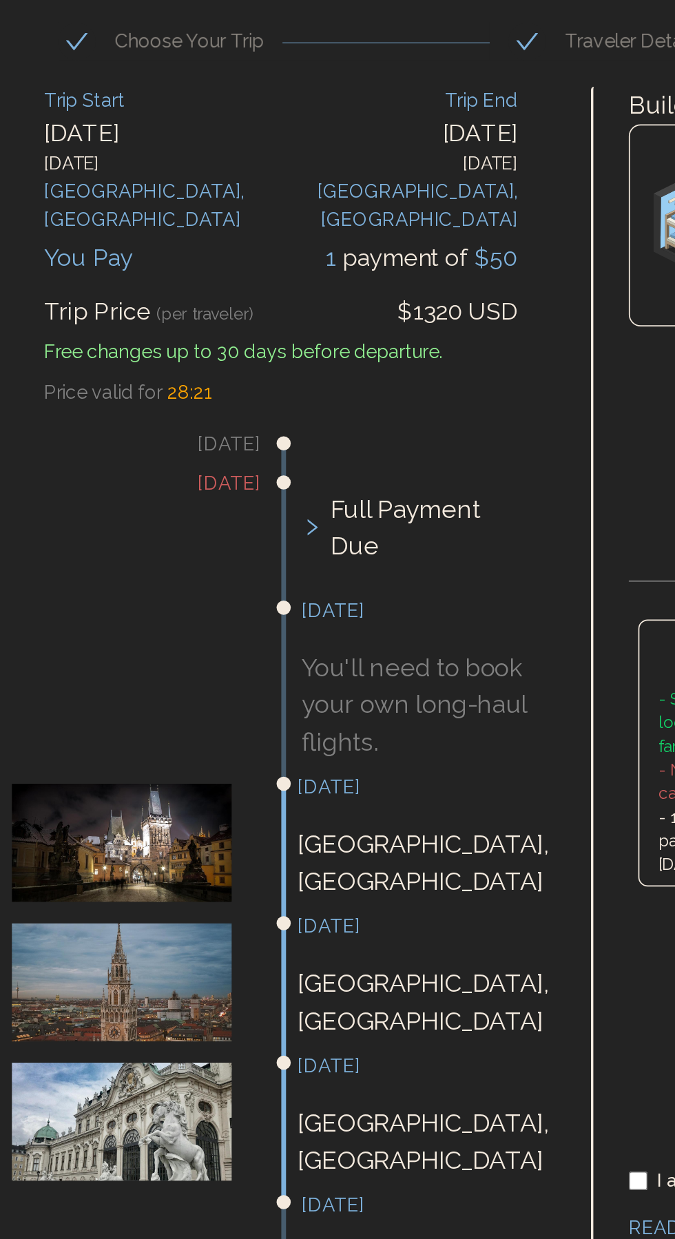
scroll to position [0, 0]
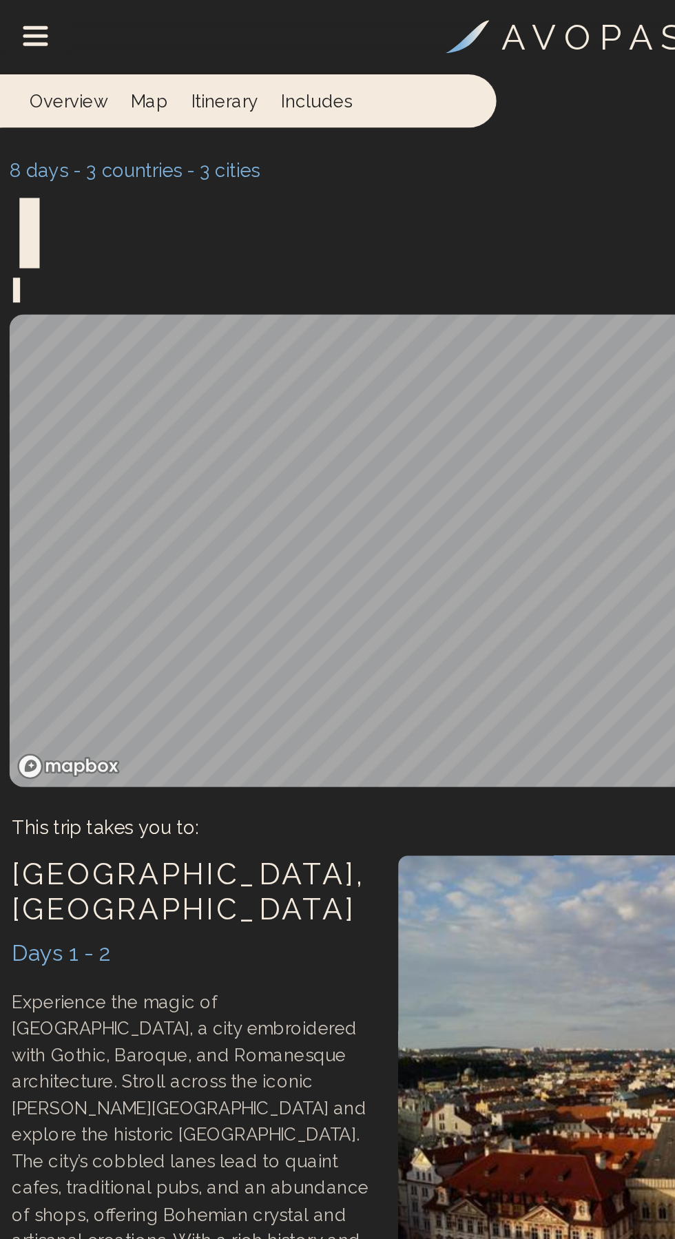
scroll to position [63, 0]
